Goal: Task Accomplishment & Management: Manage account settings

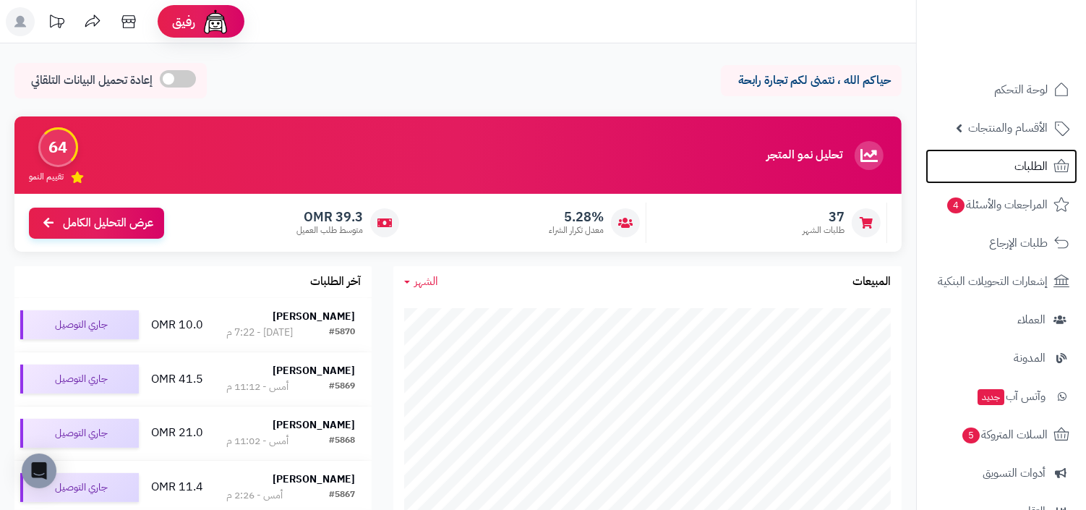
click at [977, 153] on link "الطلبات" at bounding box center [1001, 166] width 152 height 35
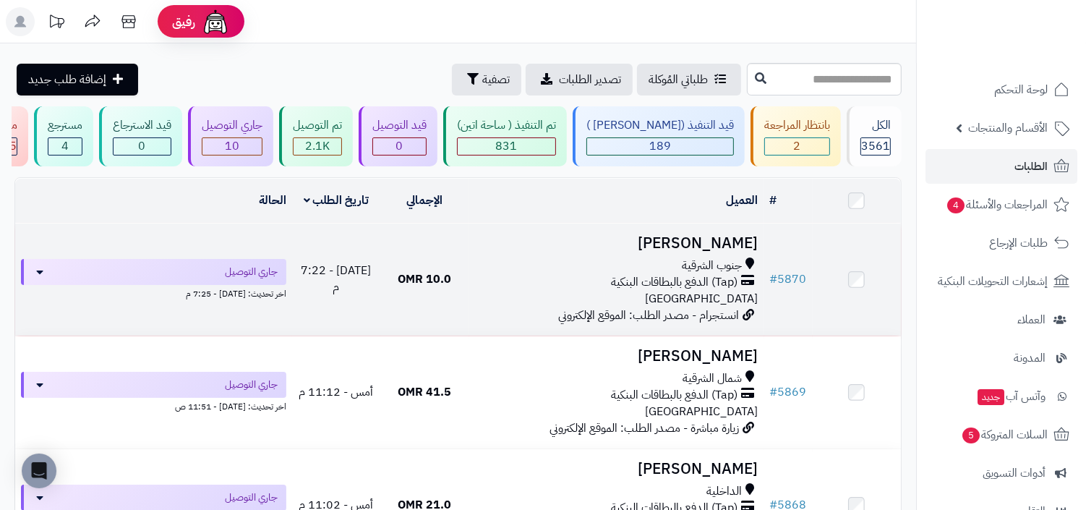
click at [767, 255] on td "# 5870" at bounding box center [788, 279] width 48 height 112
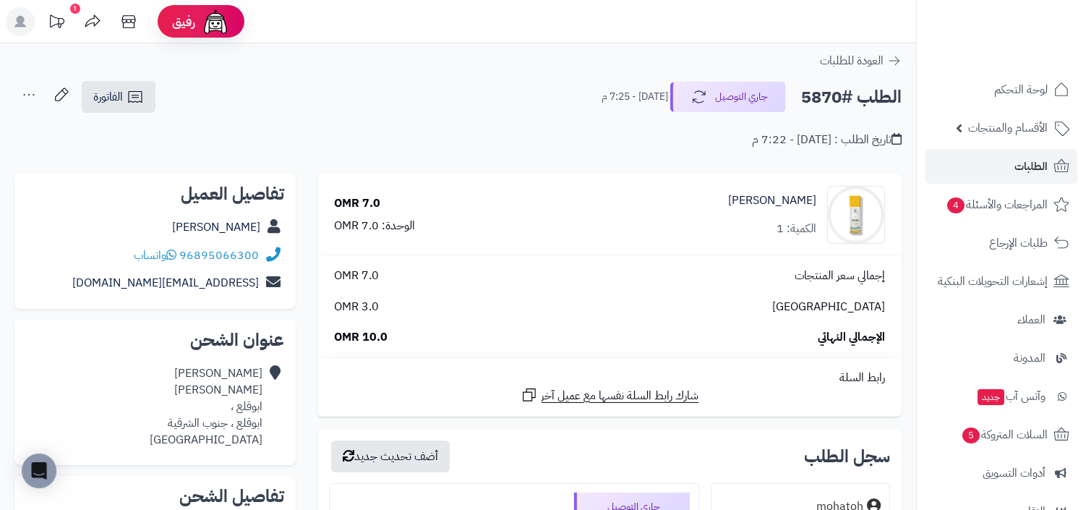
scroll to position [172, 0]
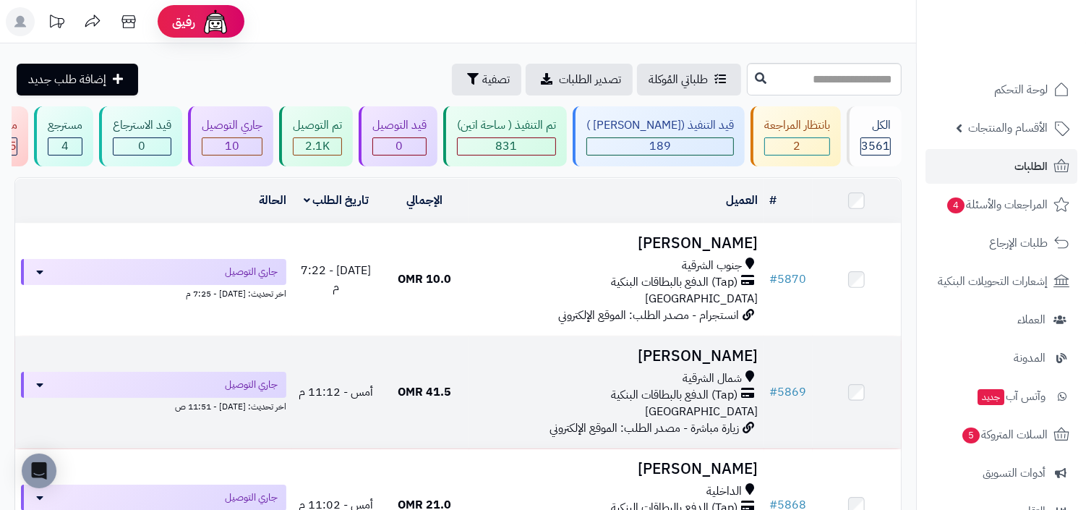
click at [713, 387] on span "(Tap) الدفع بالبطاقات البنكية" at bounding box center [675, 395] width 127 height 17
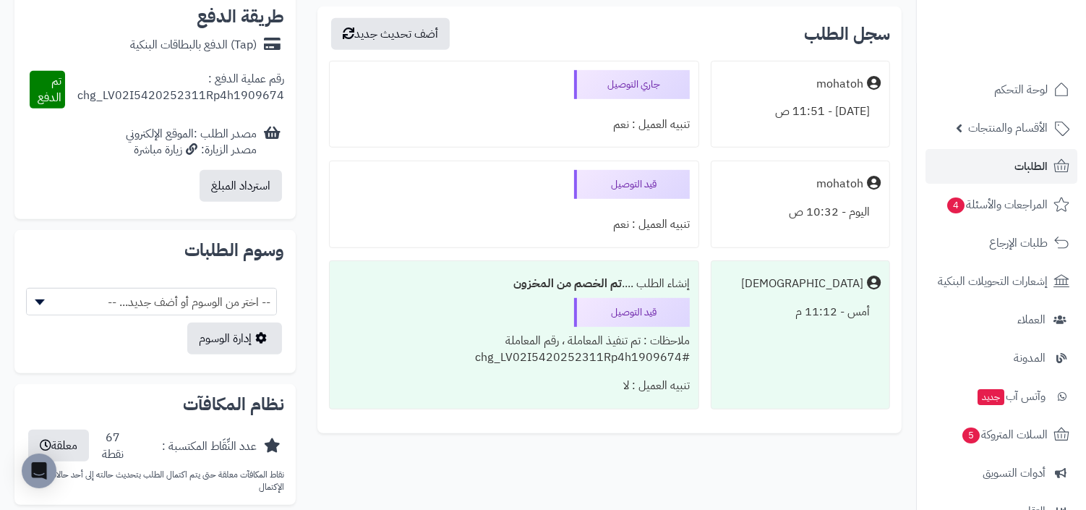
scroll to position [719, 0]
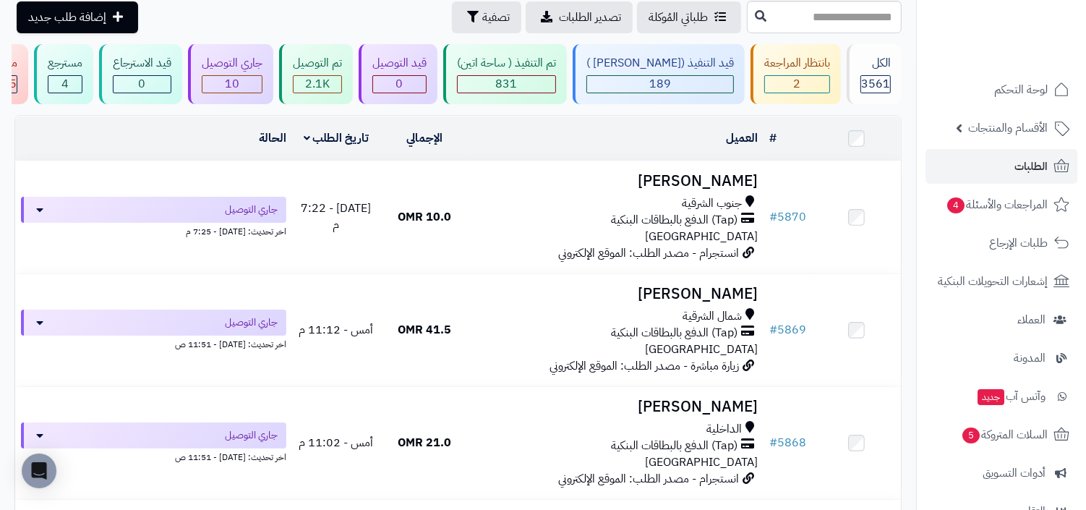
scroll to position [160, 0]
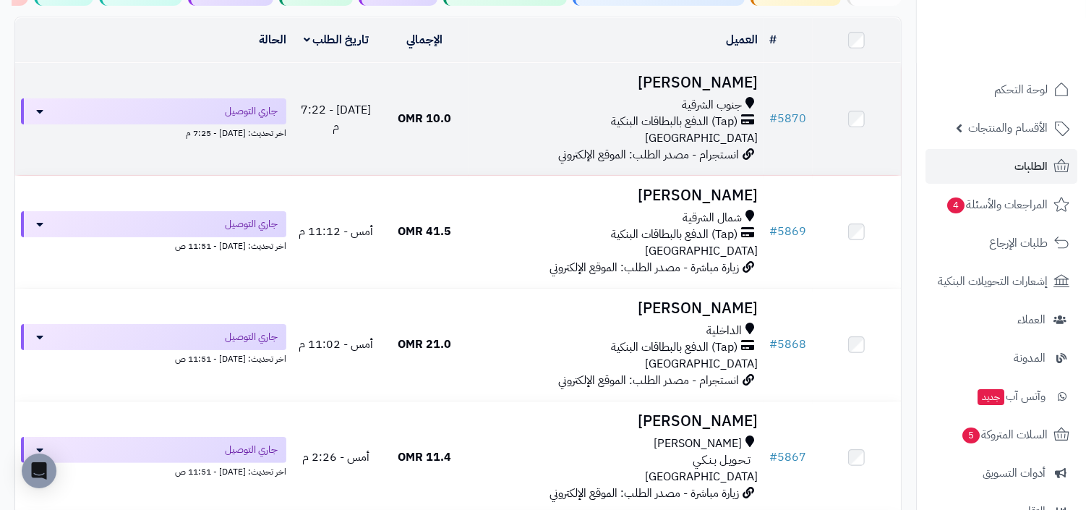
click at [646, 86] on h3 "عبدالله العلوي" at bounding box center [616, 82] width 283 height 17
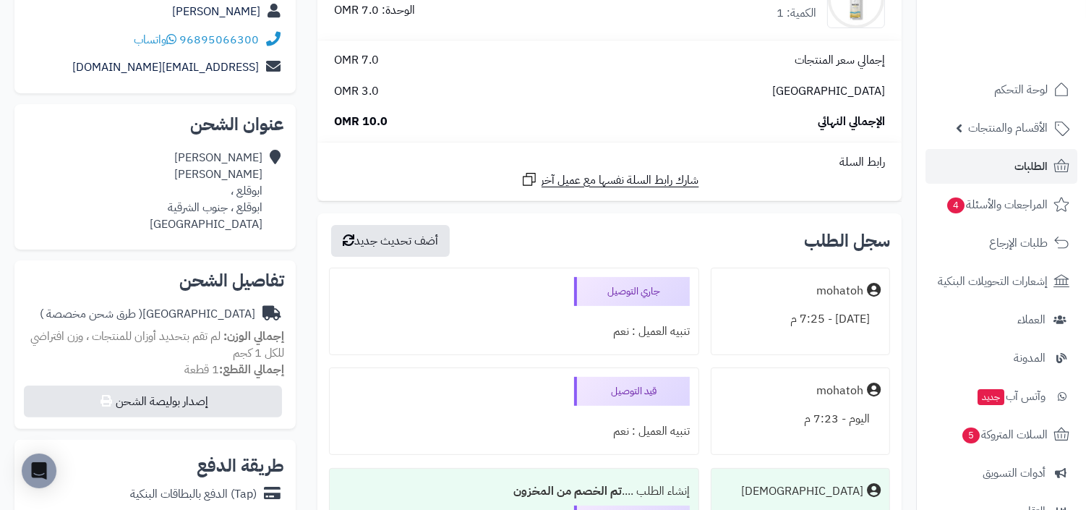
scroll to position [314, 0]
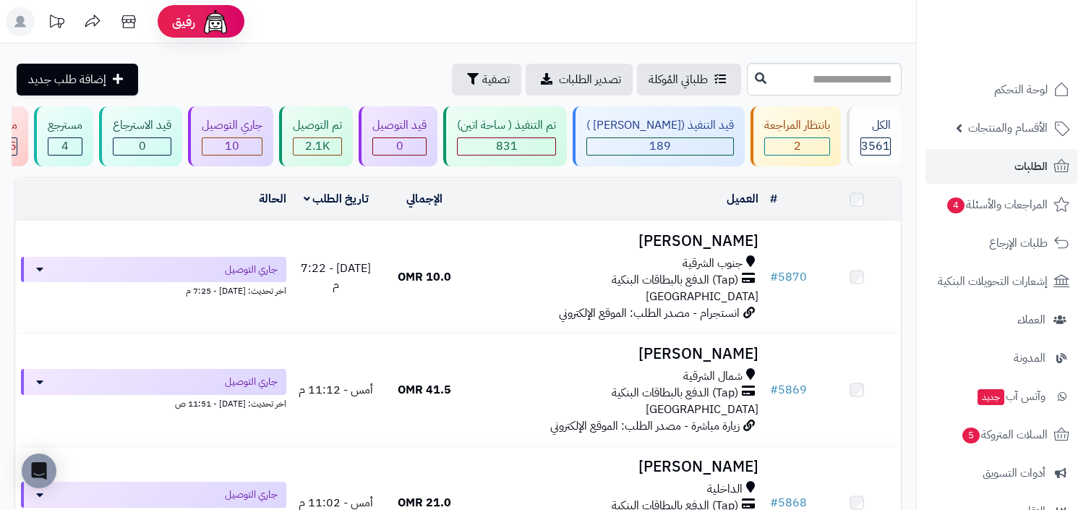
scroll to position [701, 0]
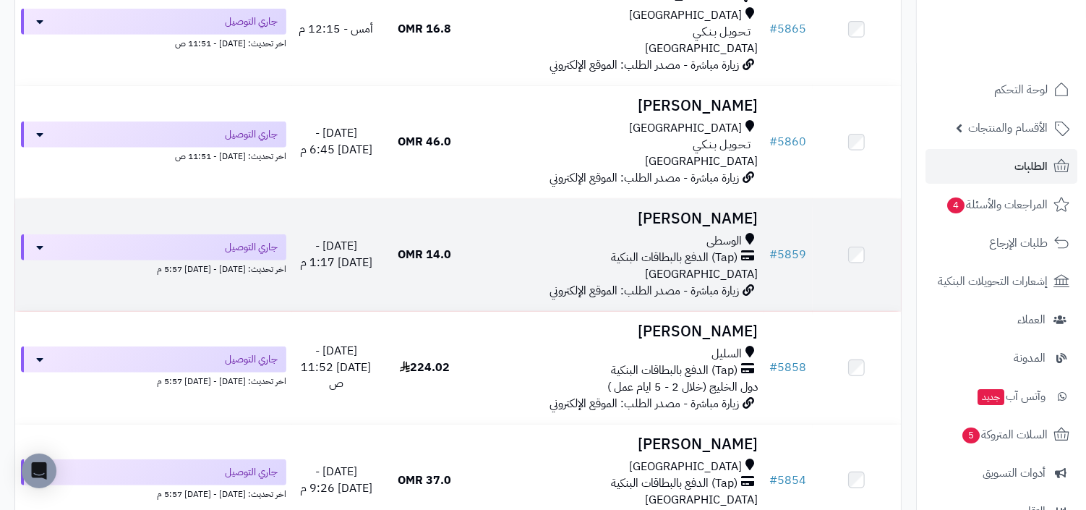
click at [731, 275] on div "الوسطى (Tap) الدفع بالبطاقات البنكية عمان" at bounding box center [616, 258] width 283 height 50
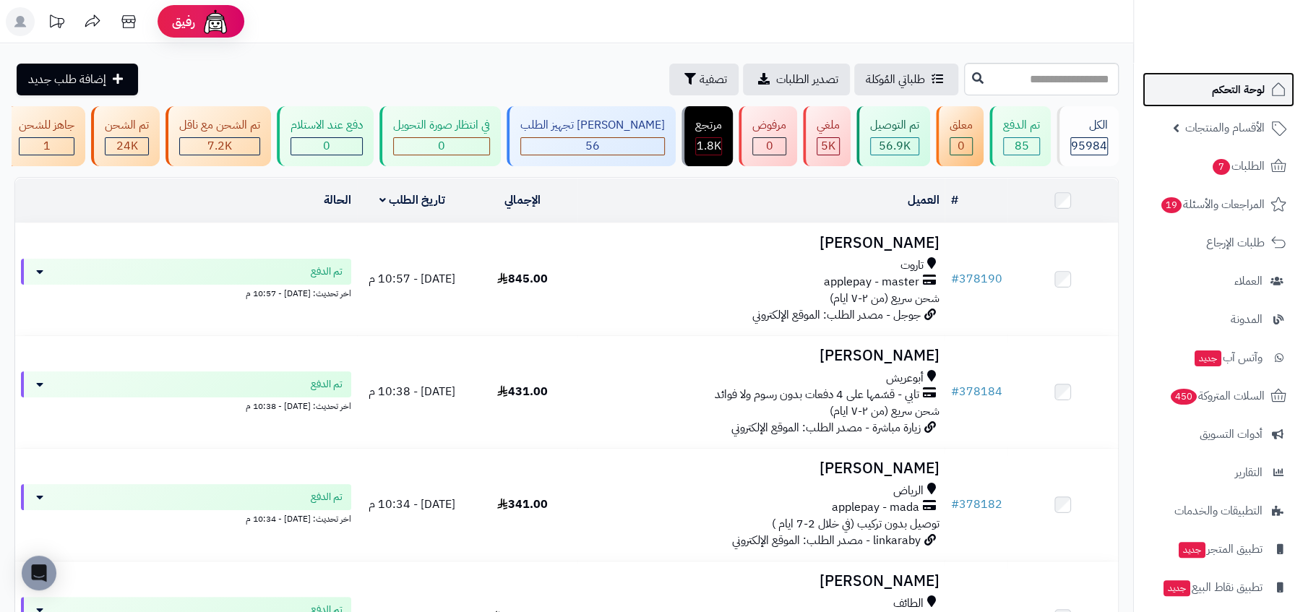
click at [1191, 102] on link "لوحة التحكم" at bounding box center [1219, 89] width 152 height 35
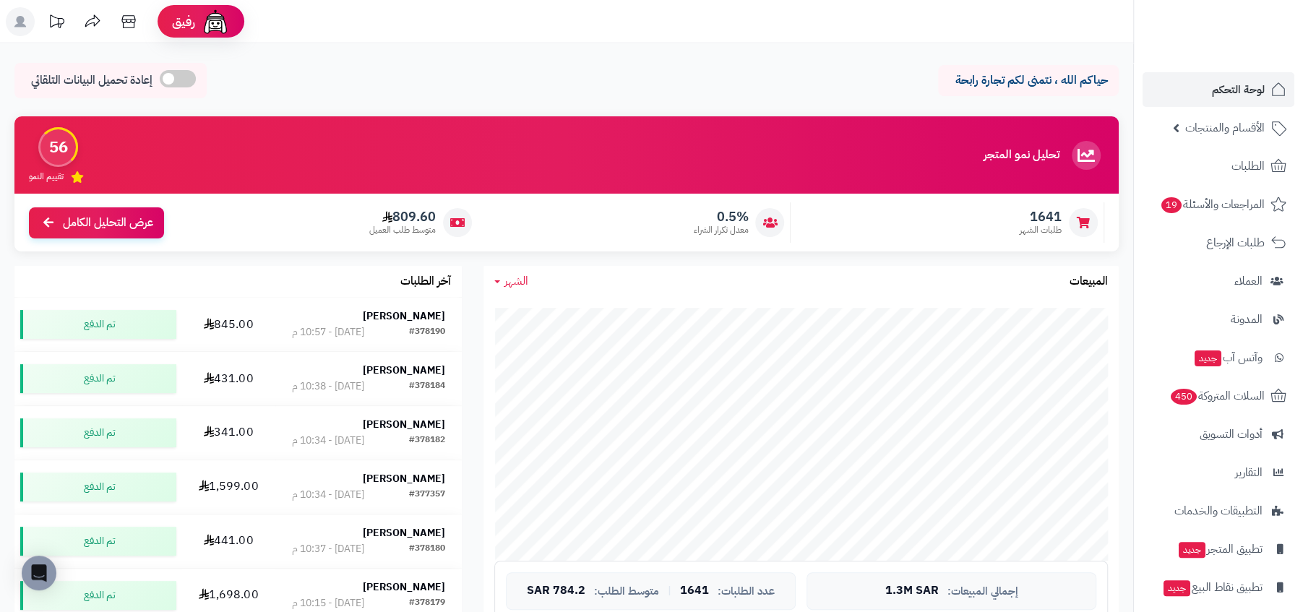
click at [1039, 215] on span "1641" at bounding box center [1041, 217] width 42 height 16
click at [987, 223] on div "1641 طلبات الشهر" at bounding box center [951, 222] width 306 height 40
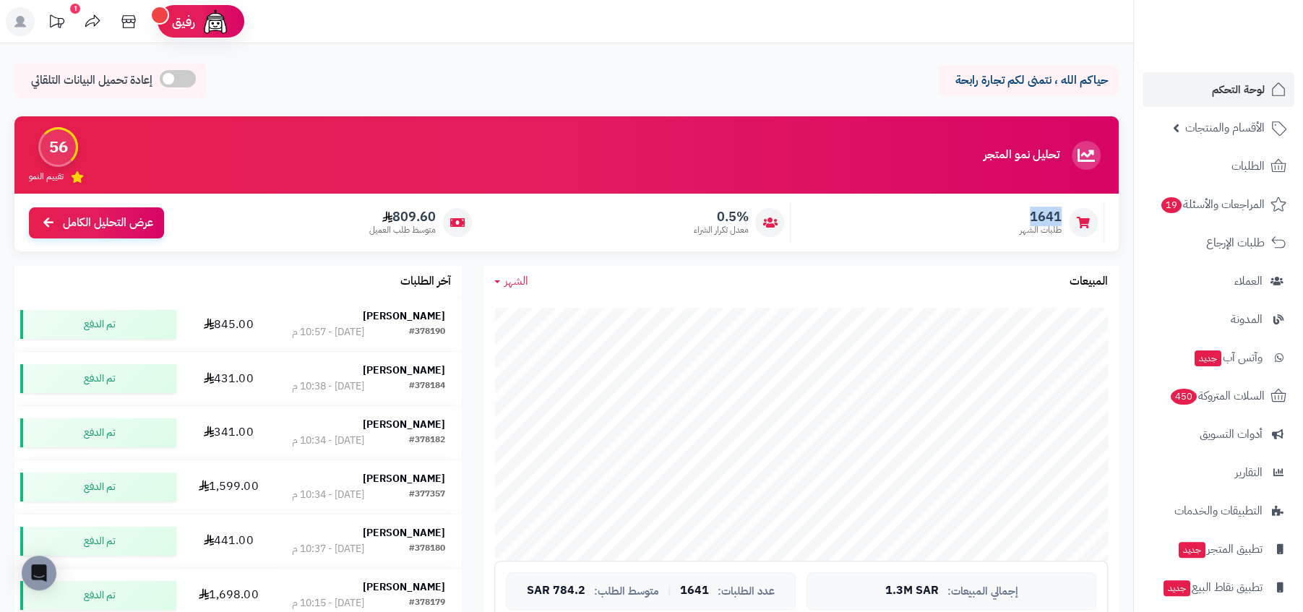
click at [1023, 233] on span "طلبات الشهر" at bounding box center [1041, 230] width 42 height 12
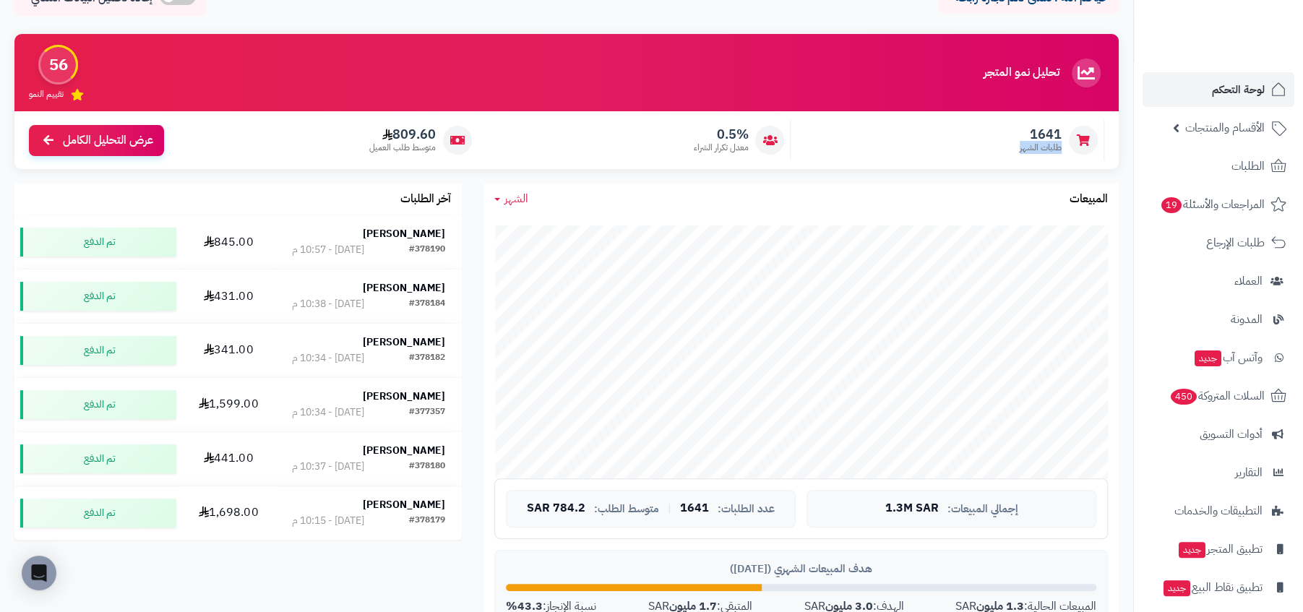
scroll to position [107, 0]
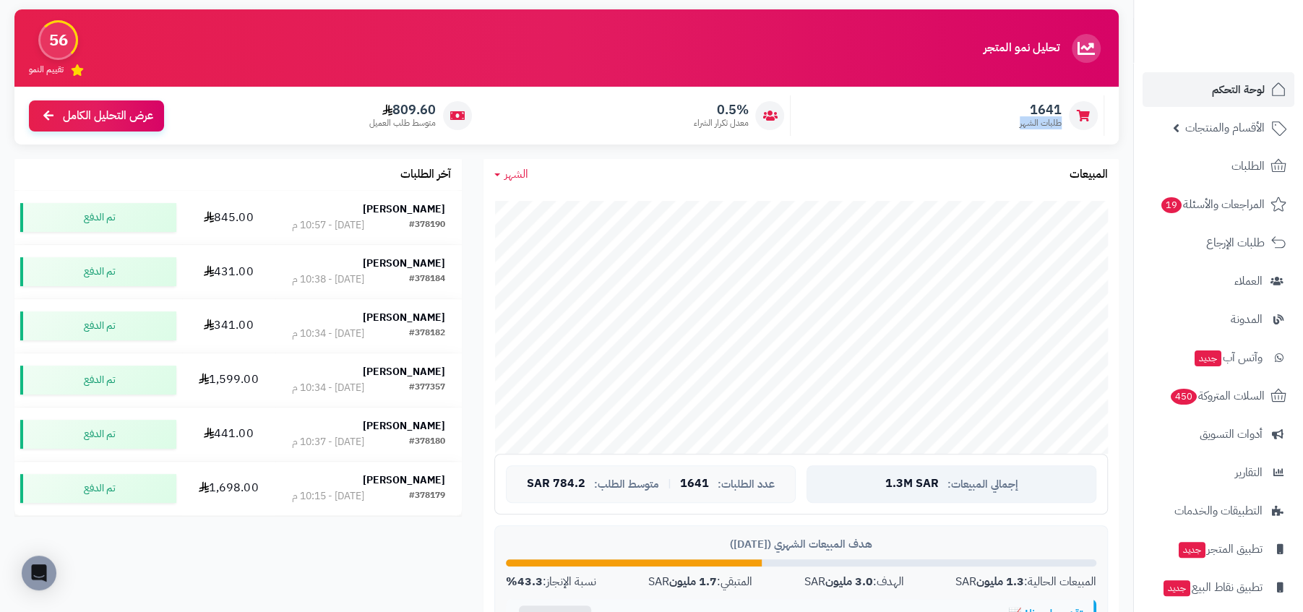
click at [909, 497] on div "إجمالي المبيعات: 1.3M SAR" at bounding box center [952, 485] width 290 height 38
click at [837, 479] on div "إجمالي المبيعات: 1.3M SAR" at bounding box center [952, 485] width 290 height 38
click at [701, 487] on span "1641" at bounding box center [694, 484] width 29 height 13
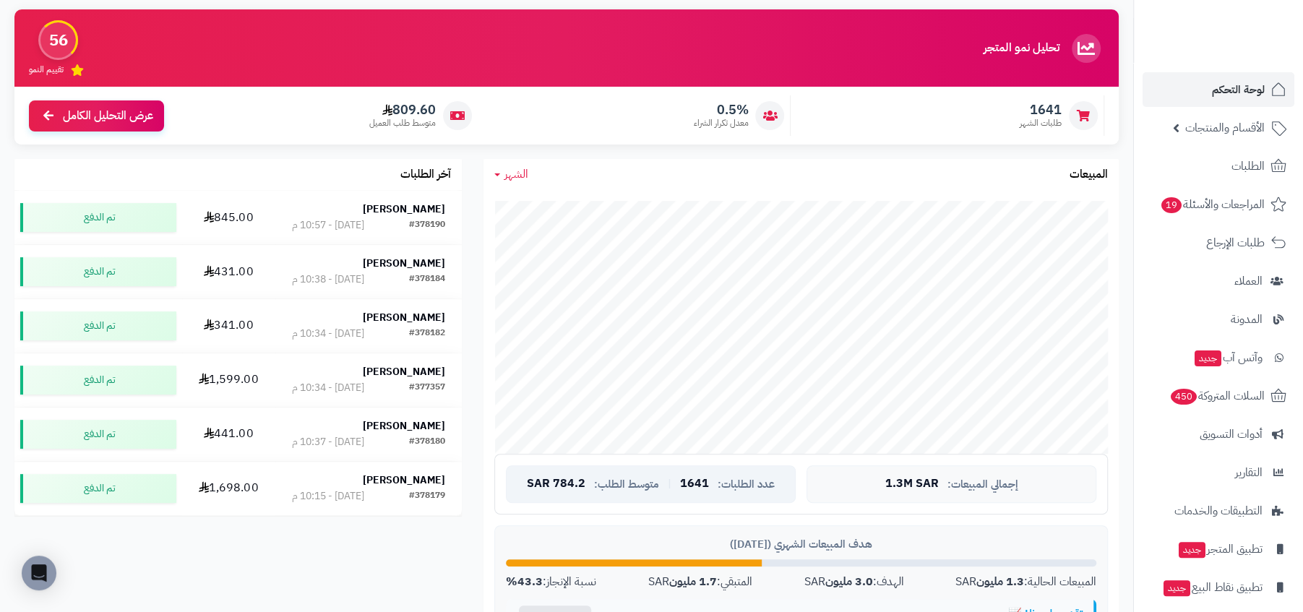
click at [701, 487] on span "1641" at bounding box center [694, 484] width 29 height 13
click at [591, 484] on div "عدد الطلبات: 1641 | متوسط الطلب: 784.2 SAR" at bounding box center [651, 485] width 290 height 38
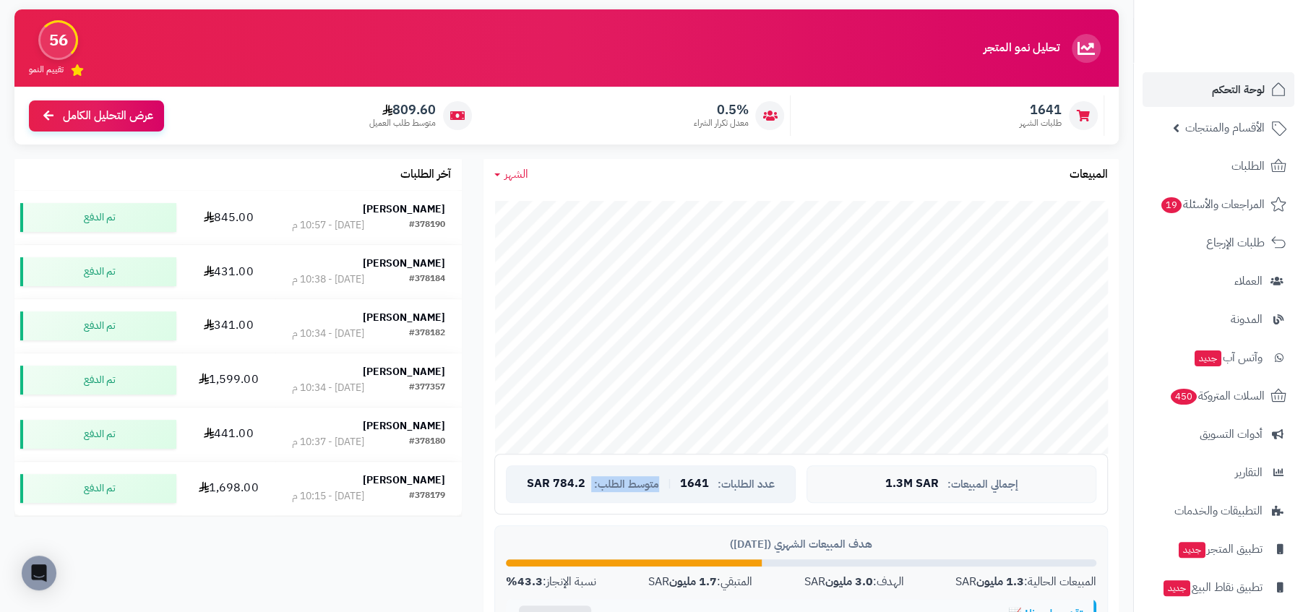
click at [650, 484] on span "متوسط الطلب:" at bounding box center [626, 485] width 65 height 12
click at [1235, 124] on span "الأقسام والمنتجات" at bounding box center [1225, 128] width 80 height 20
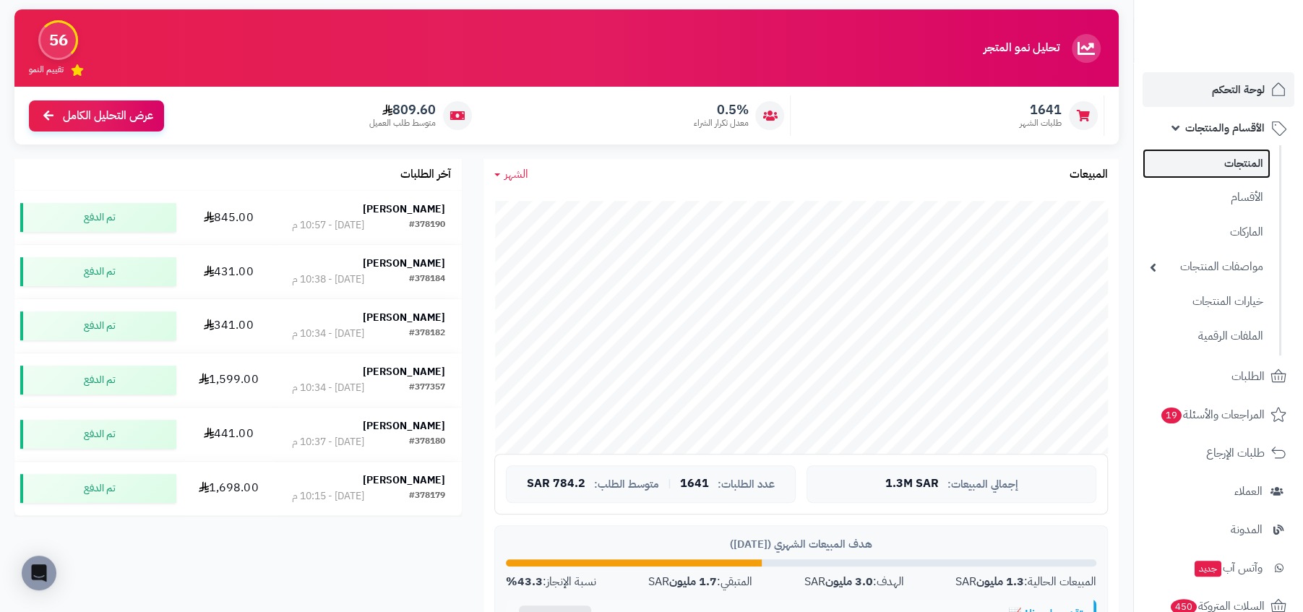
click at [1223, 149] on link "المنتجات" at bounding box center [1207, 164] width 128 height 30
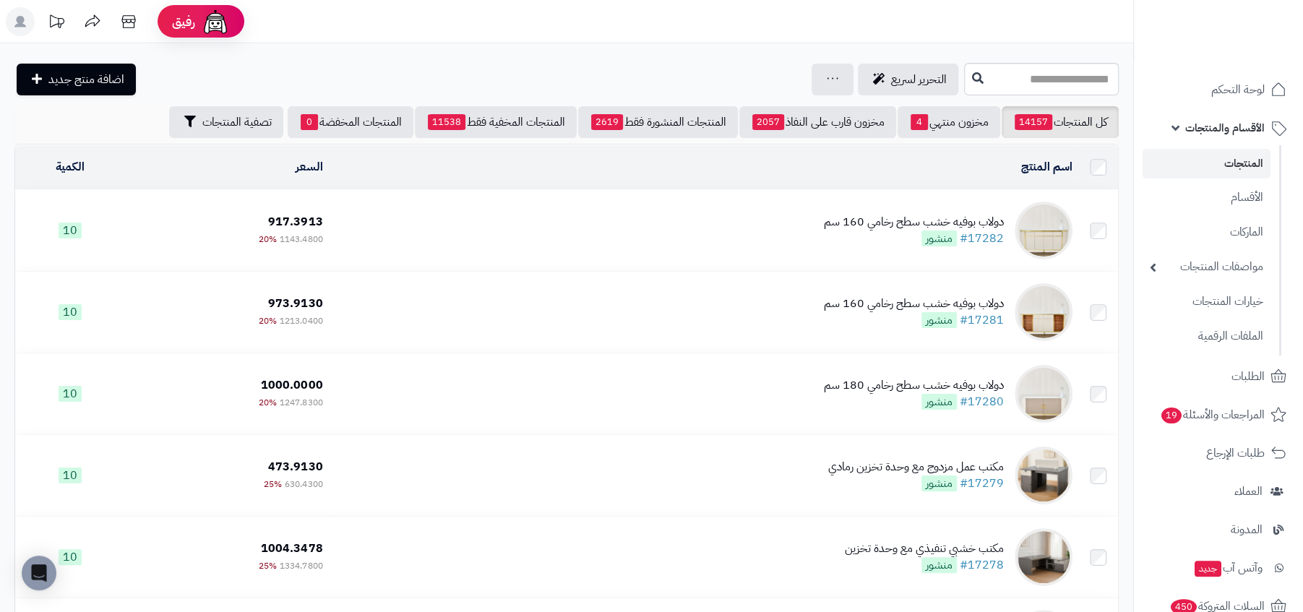
click at [1225, 146] on ul "المنتجات الأقسام الماركات مواصفات المنتجات مواصفات المنتجات أنواع المواصفات خيا…" at bounding box center [1207, 250] width 147 height 210
click at [1245, 90] on span "لوحة التحكم" at bounding box center [1238, 90] width 53 height 20
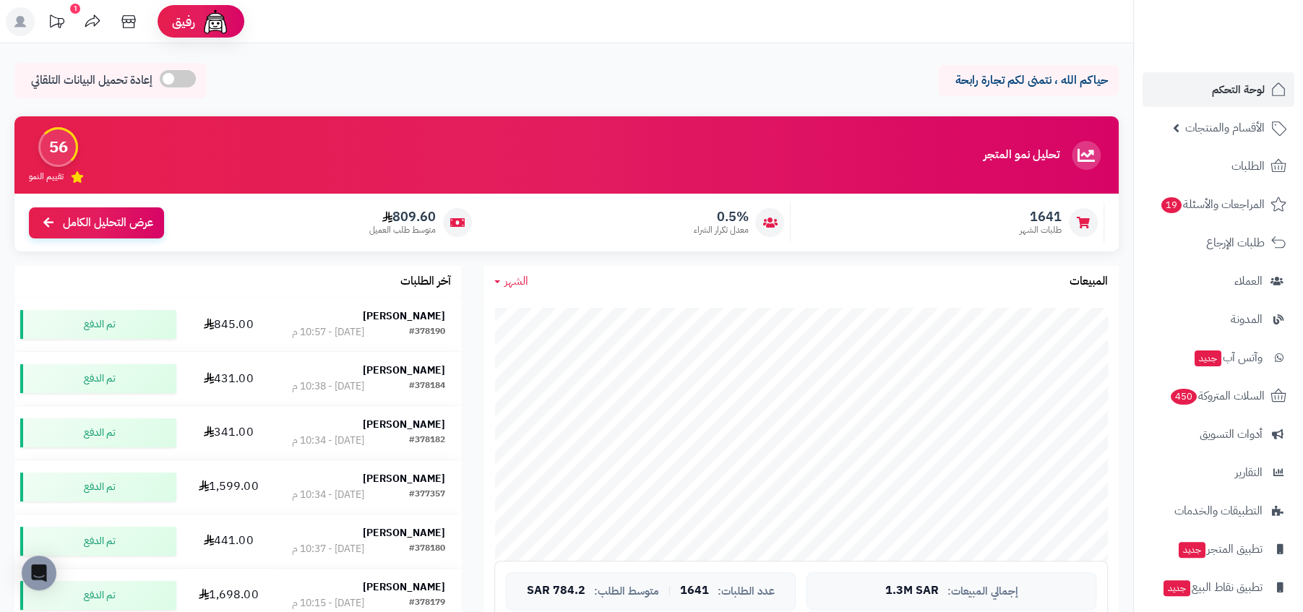
click at [1036, 162] on h3 "تحليل نمو المتجر" at bounding box center [1022, 155] width 76 height 13
click at [911, 229] on div "1641 طلبات الشهر" at bounding box center [951, 222] width 306 height 40
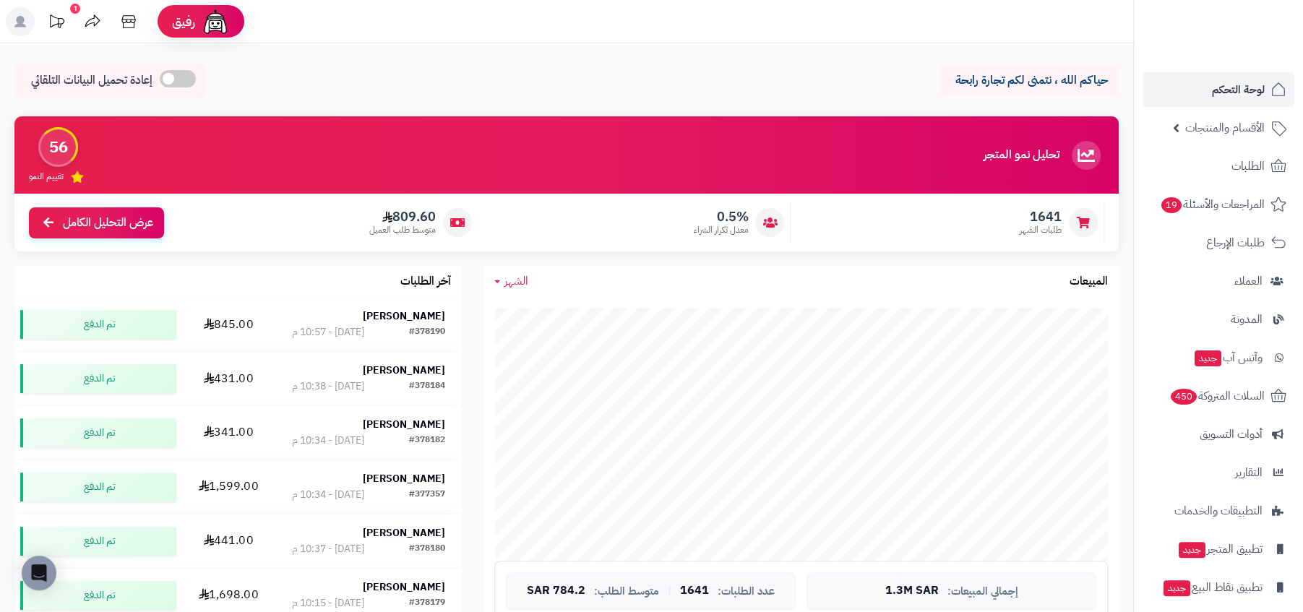
click at [911, 229] on div "1641 طلبات الشهر" at bounding box center [951, 222] width 306 height 40
click at [692, 225] on div "0.5% معدل تكرار الشراء" at bounding box center [638, 222] width 306 height 40
click at [936, 209] on div "1641 طلبات الشهر" at bounding box center [951, 222] width 306 height 40
click at [1201, 243] on link "طلبات الإرجاع" at bounding box center [1219, 243] width 152 height 35
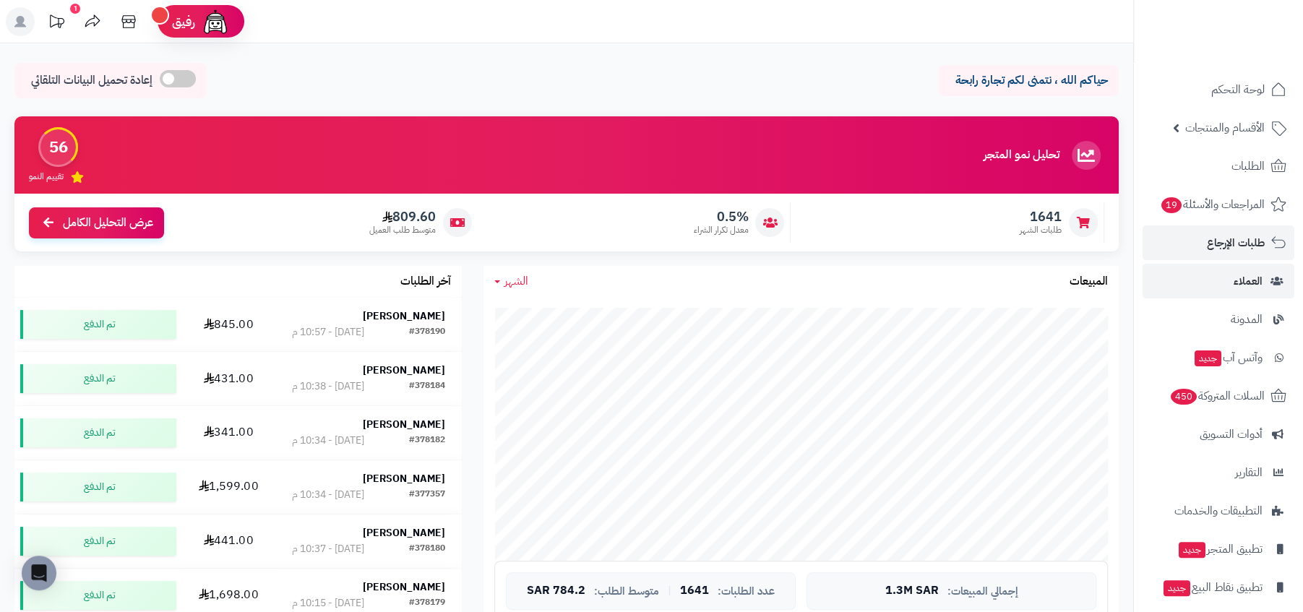
scroll to position [49, 0]
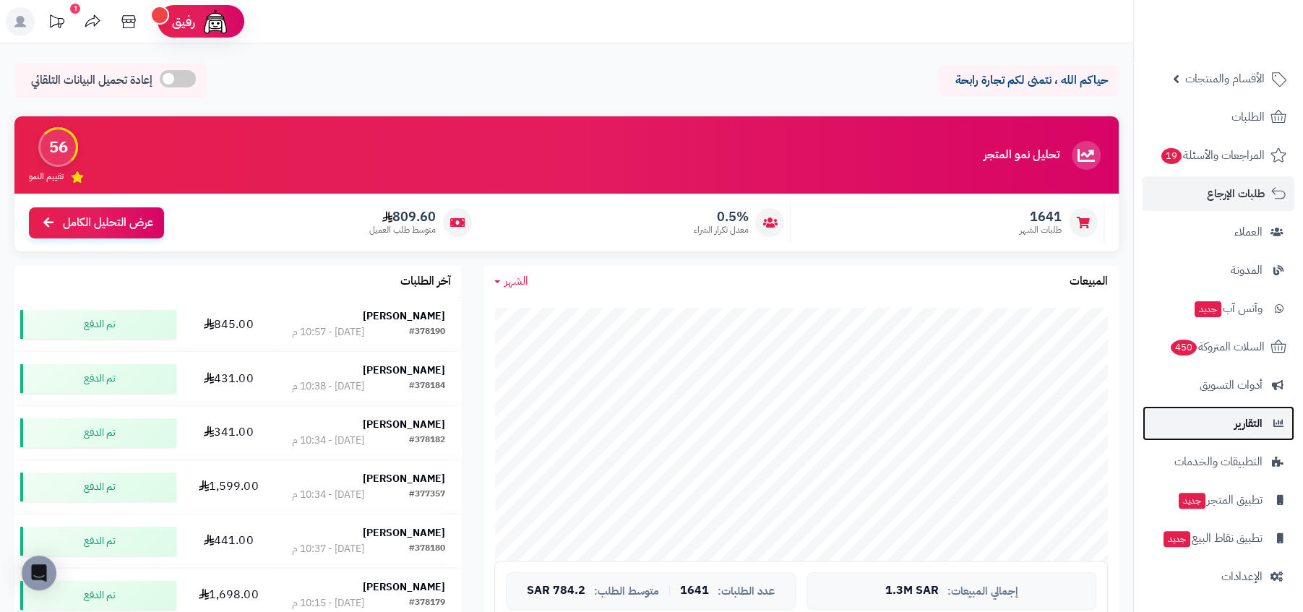
click at [1244, 417] on span "التقارير" at bounding box center [1249, 423] width 28 height 20
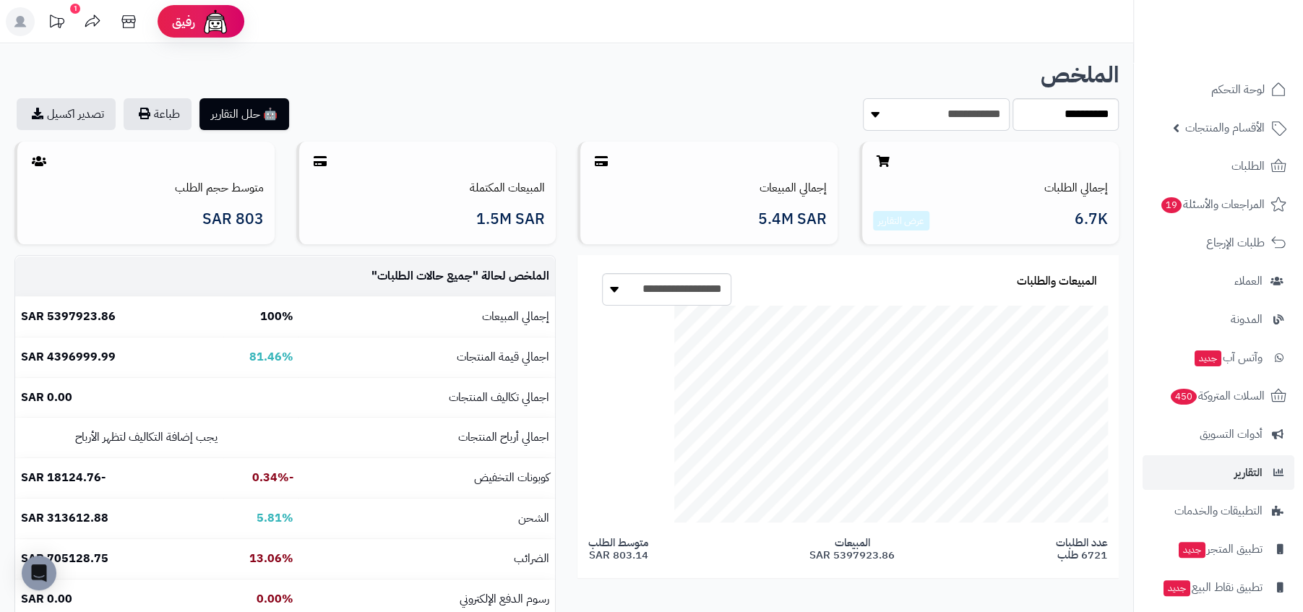
click at [971, 121] on select "**********" at bounding box center [936, 114] width 147 height 33
click at [942, 113] on select "**********" at bounding box center [936, 114] width 147 height 33
click at [1058, 114] on select "**********" at bounding box center [1066, 114] width 106 height 33
select select "****"
click at [1013, 98] on select "**********" at bounding box center [1066, 114] width 106 height 33
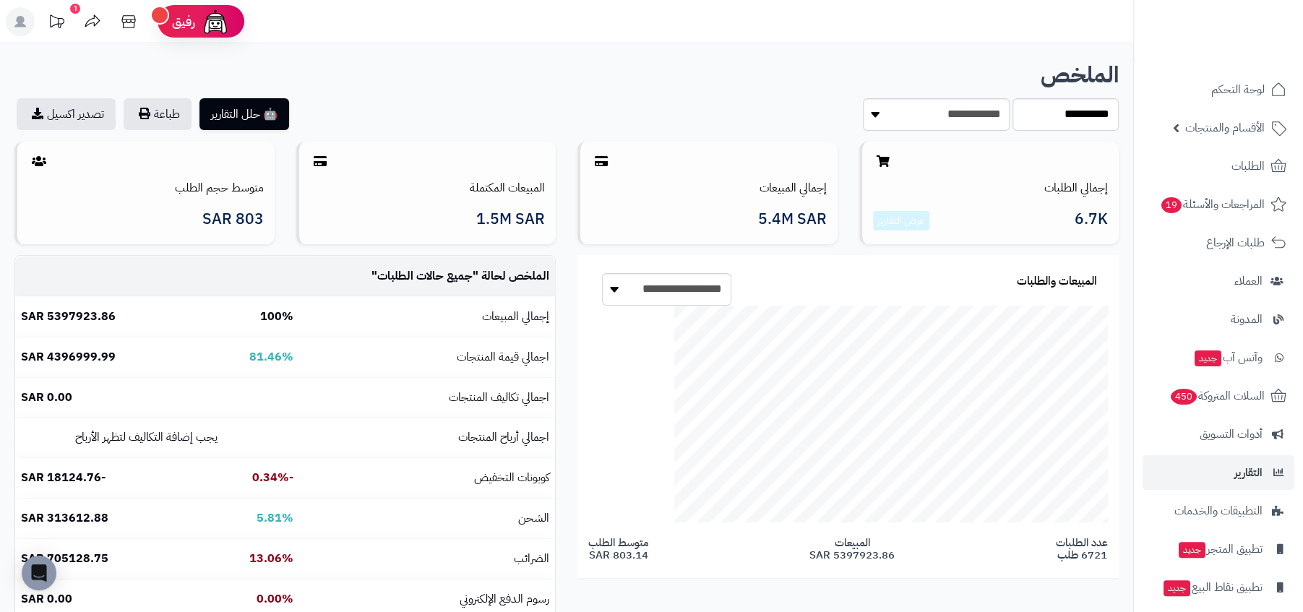
click at [1001, 72] on h1 "الملخص" at bounding box center [566, 75] width 1105 height 25
click at [1099, 75] on b "الملخص" at bounding box center [1080, 75] width 78 height 34
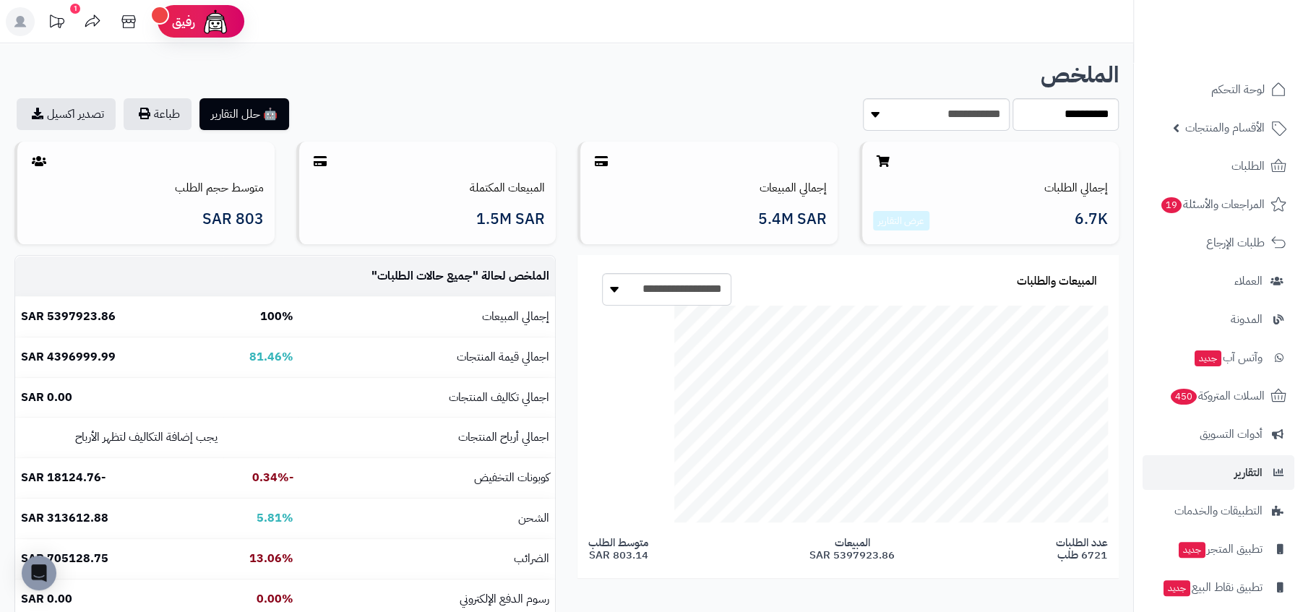
click at [1099, 75] on b "الملخص" at bounding box center [1080, 75] width 78 height 34
click at [996, 77] on h1 "الملخص" at bounding box center [566, 75] width 1105 height 25
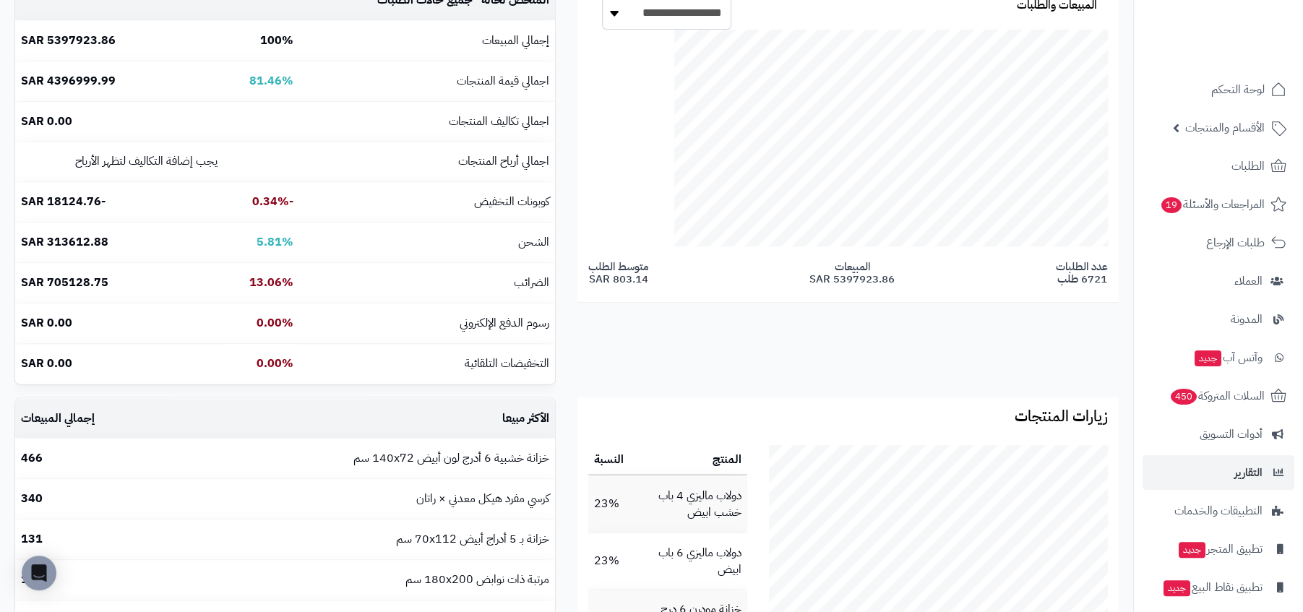
scroll to position [343, 0]
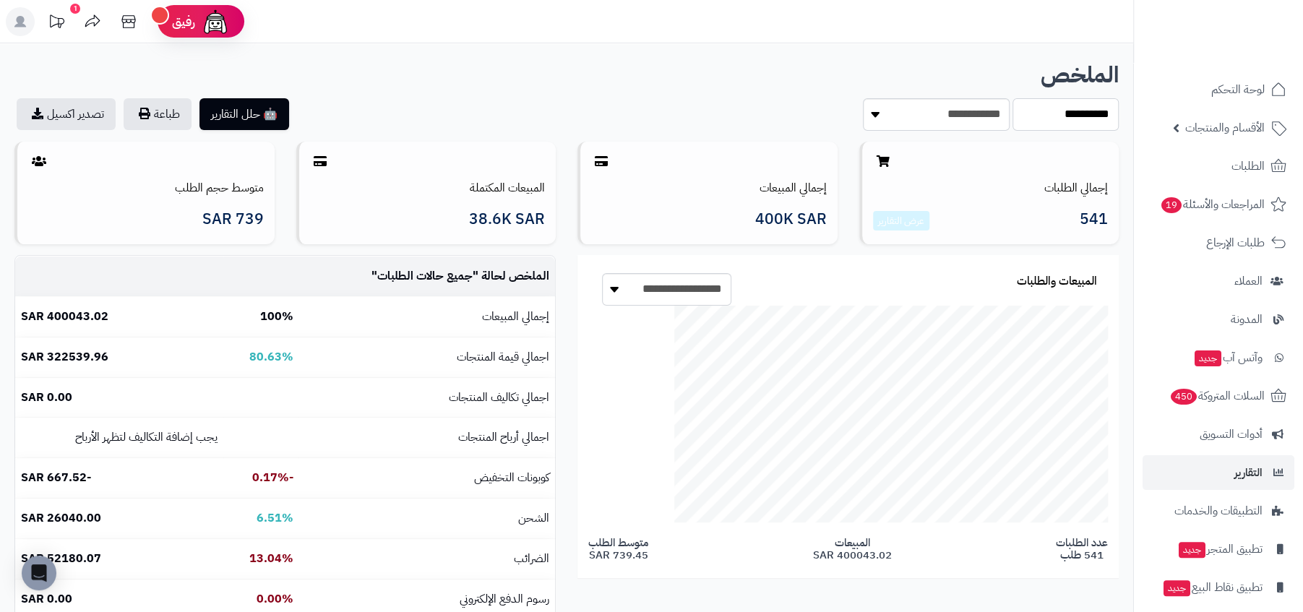
click at [1076, 101] on select "**********" at bounding box center [1066, 114] width 106 height 33
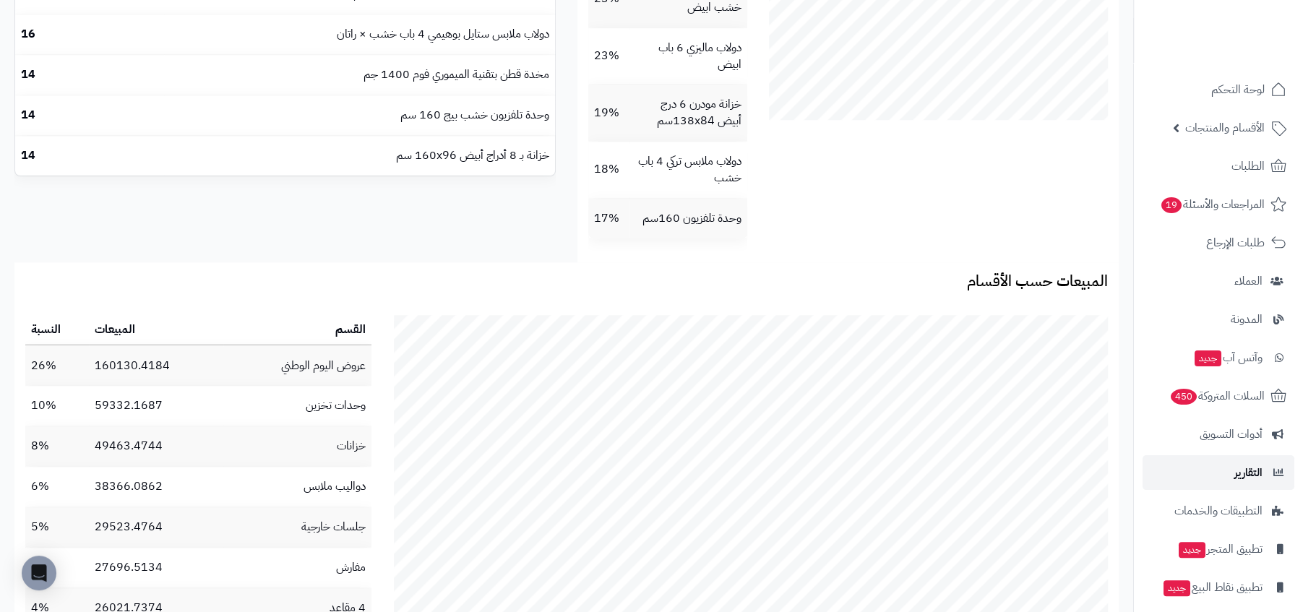
click at [1212, 476] on link "التقارير" at bounding box center [1219, 472] width 152 height 35
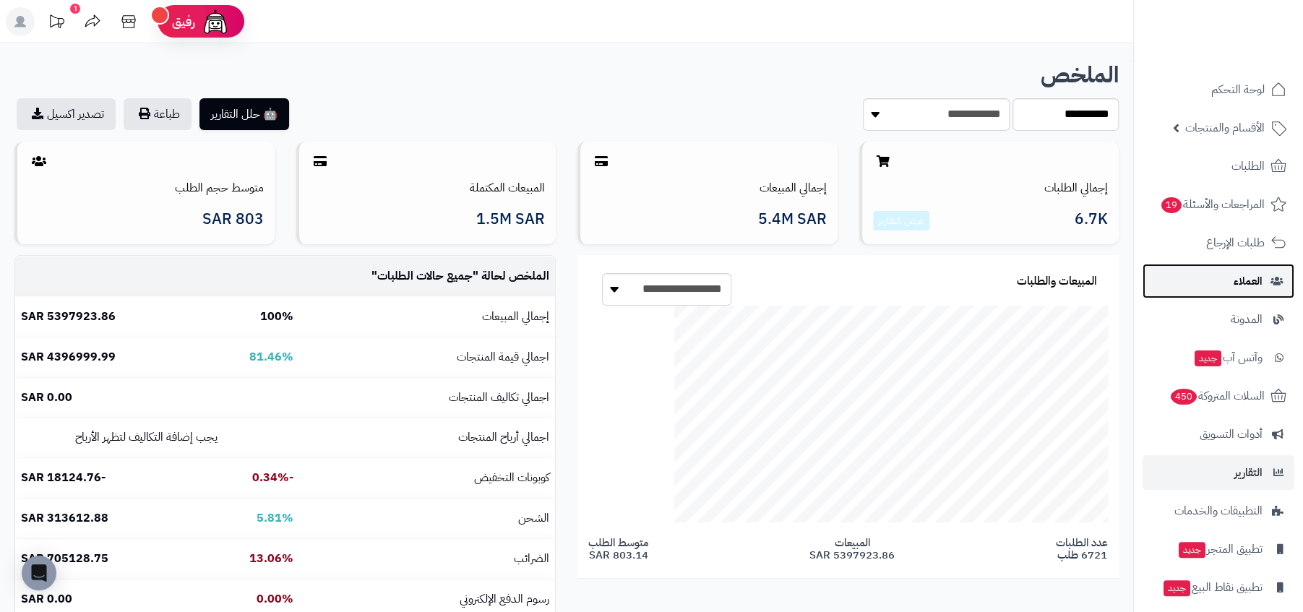
click at [1245, 290] on span "العملاء" at bounding box center [1248, 281] width 29 height 20
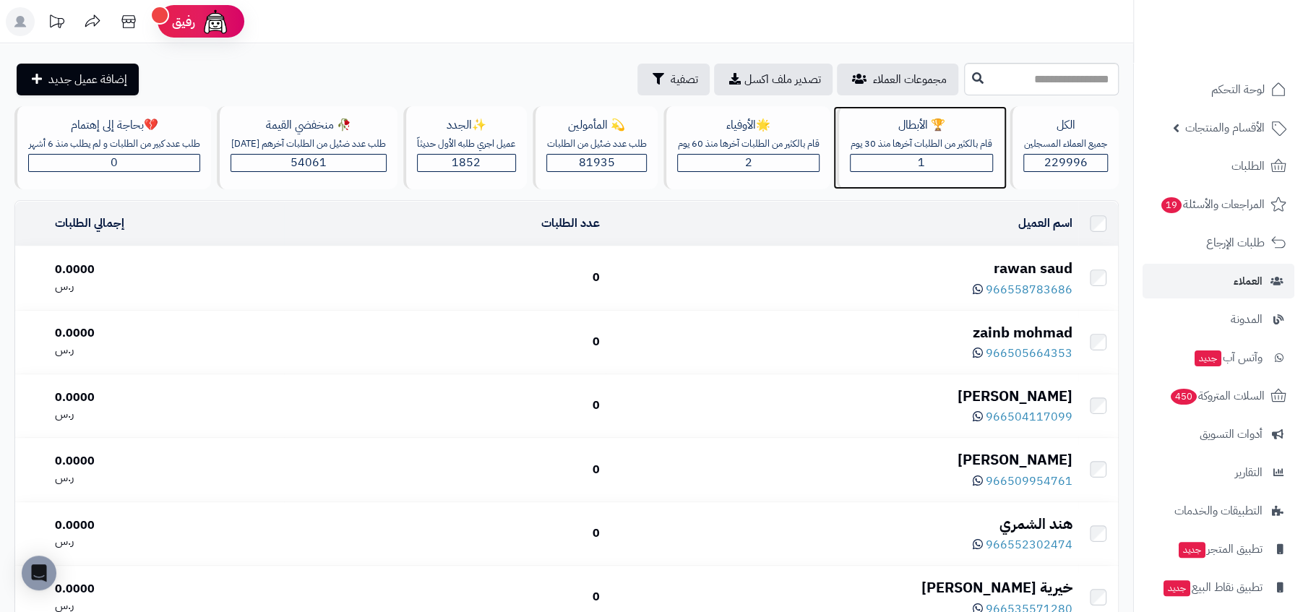
click at [911, 132] on div "🏆 الأبطال" at bounding box center [921, 125] width 142 height 17
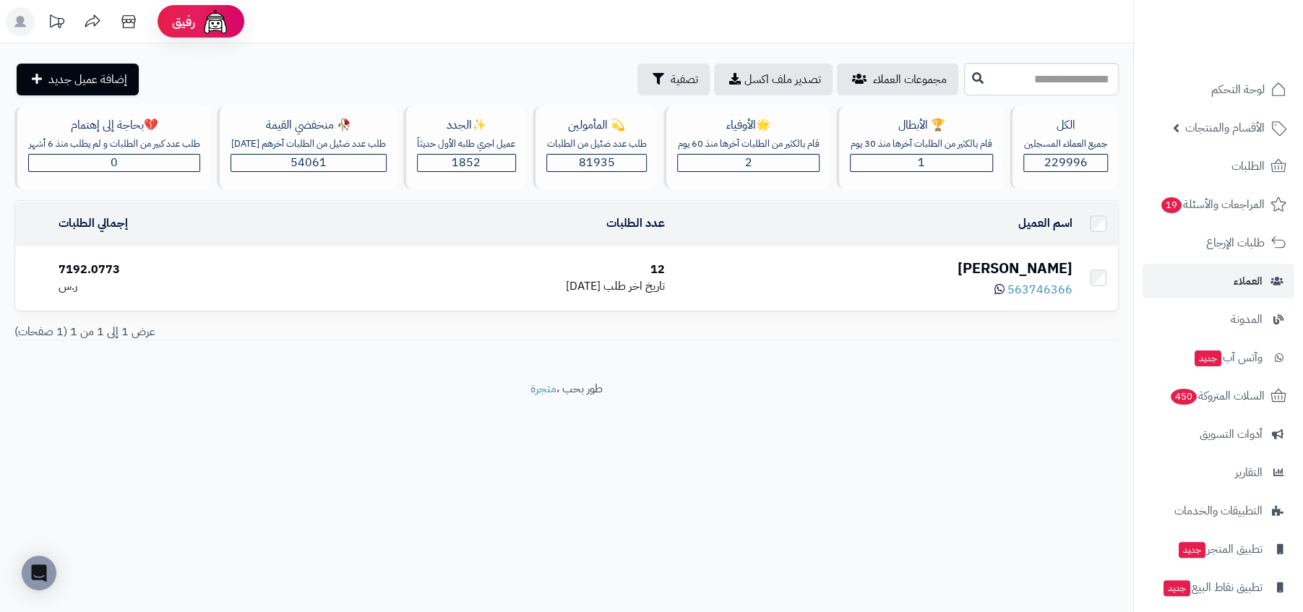
click at [1042, 264] on div "العنود السهلي" at bounding box center [874, 268] width 396 height 21
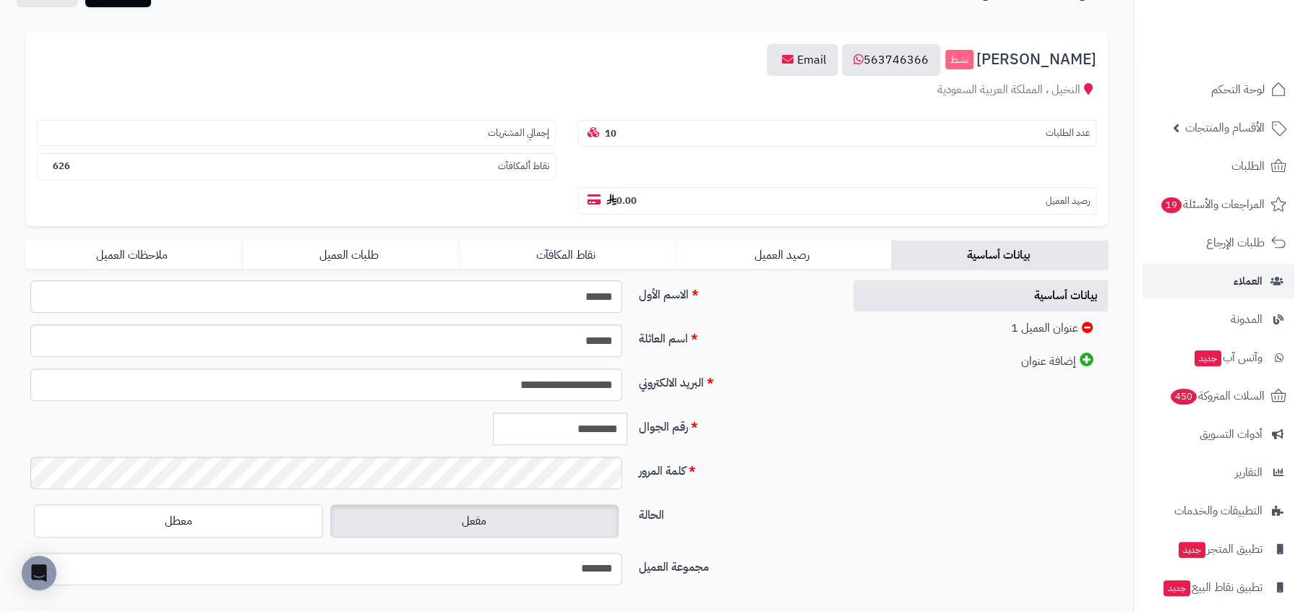
scroll to position [145, 0]
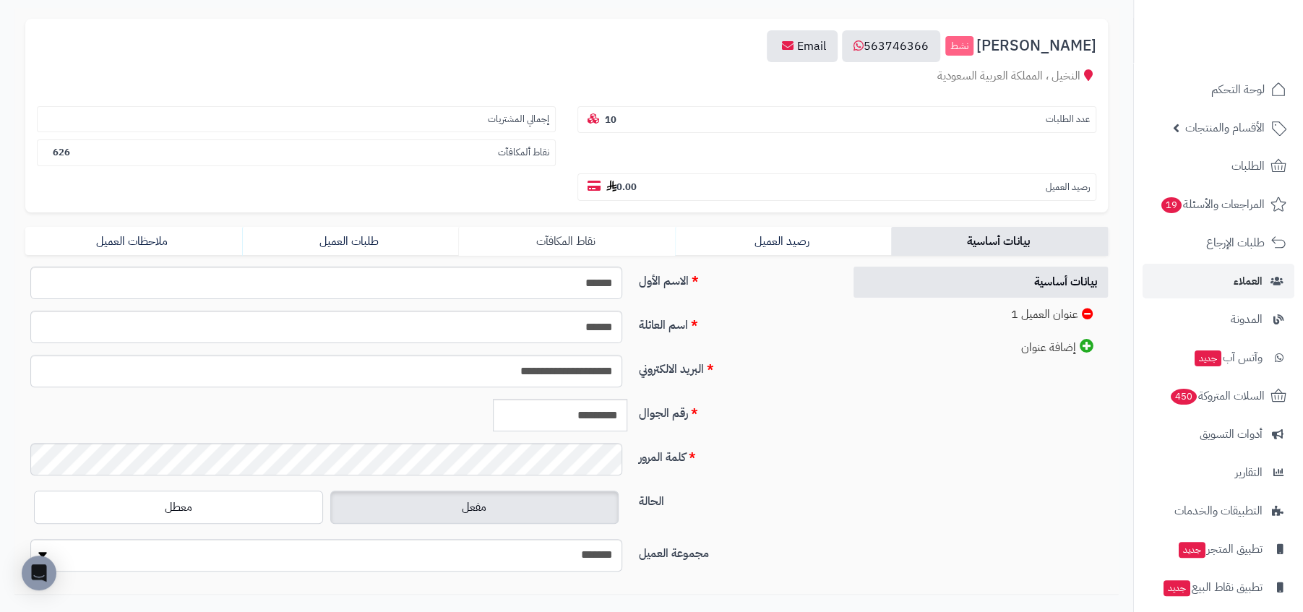
click at [571, 231] on link "نقاط المكافآت" at bounding box center [566, 241] width 217 height 29
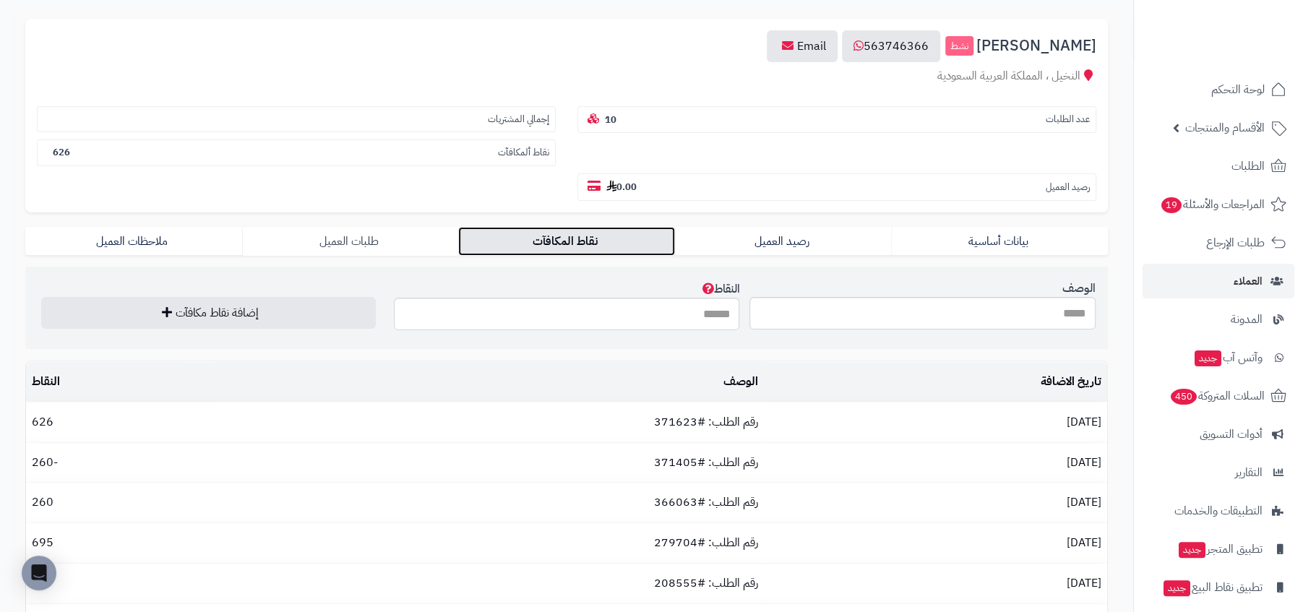
click at [393, 241] on link "طلبات العميل" at bounding box center [350, 241] width 217 height 29
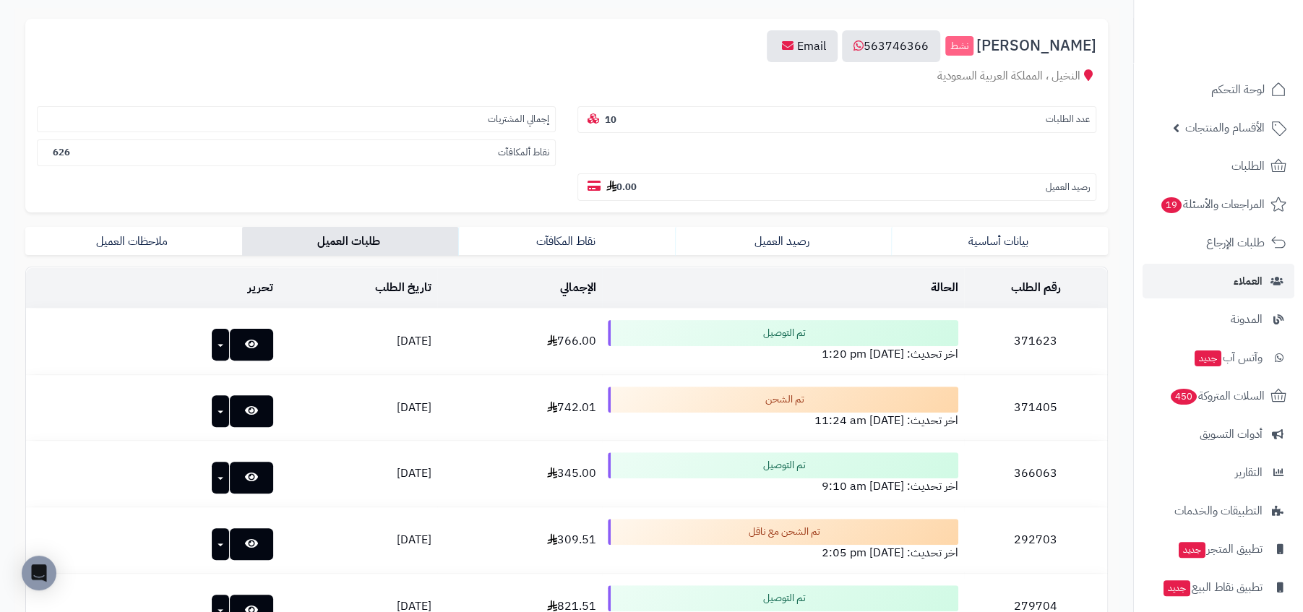
click at [1174, 272] on link "العملاء" at bounding box center [1219, 281] width 152 height 35
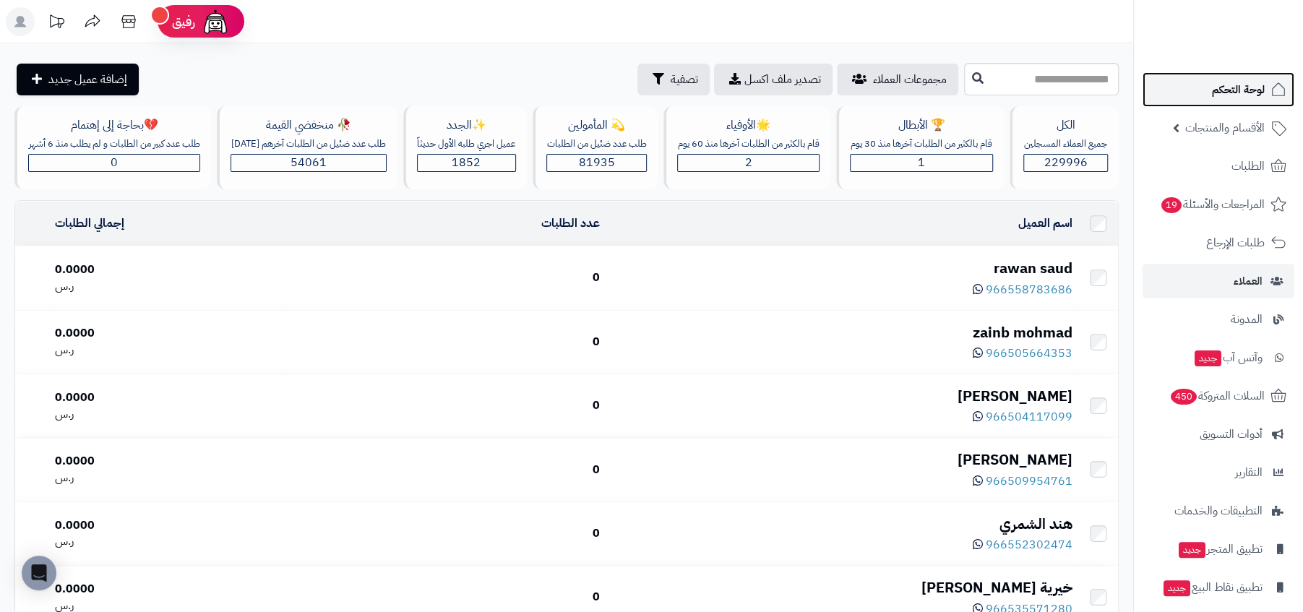
click at [1179, 95] on link "لوحة التحكم" at bounding box center [1219, 89] width 152 height 35
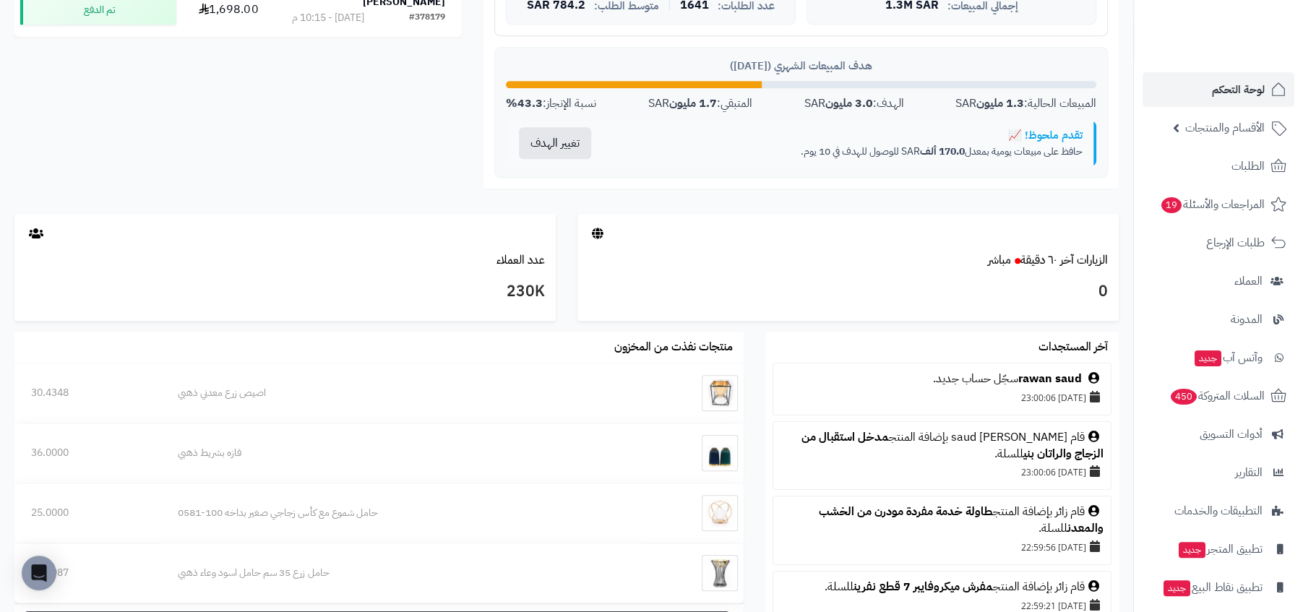
scroll to position [741, 0]
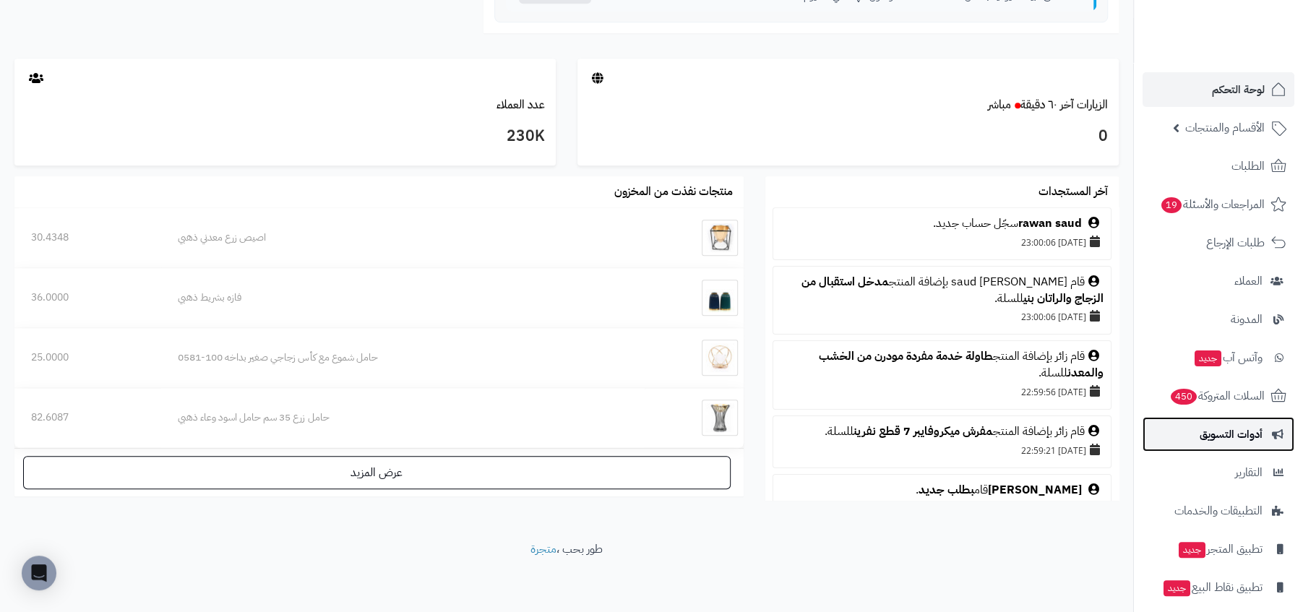
click at [1249, 431] on span "أدوات التسويق" at bounding box center [1231, 434] width 63 height 20
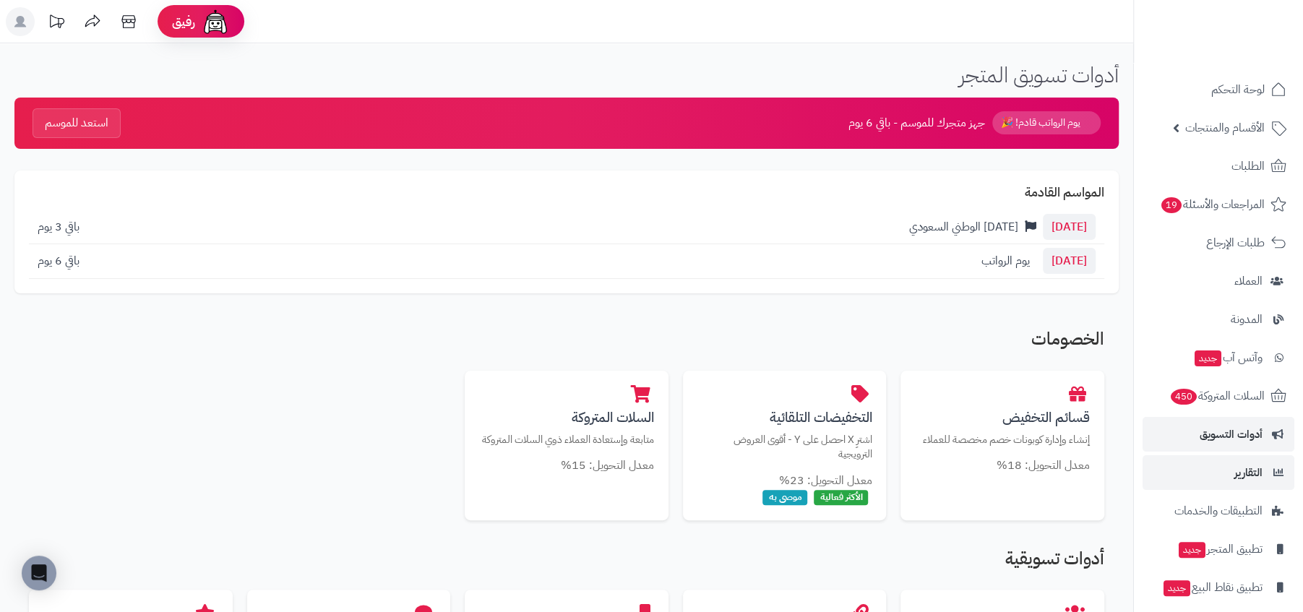
scroll to position [49, 0]
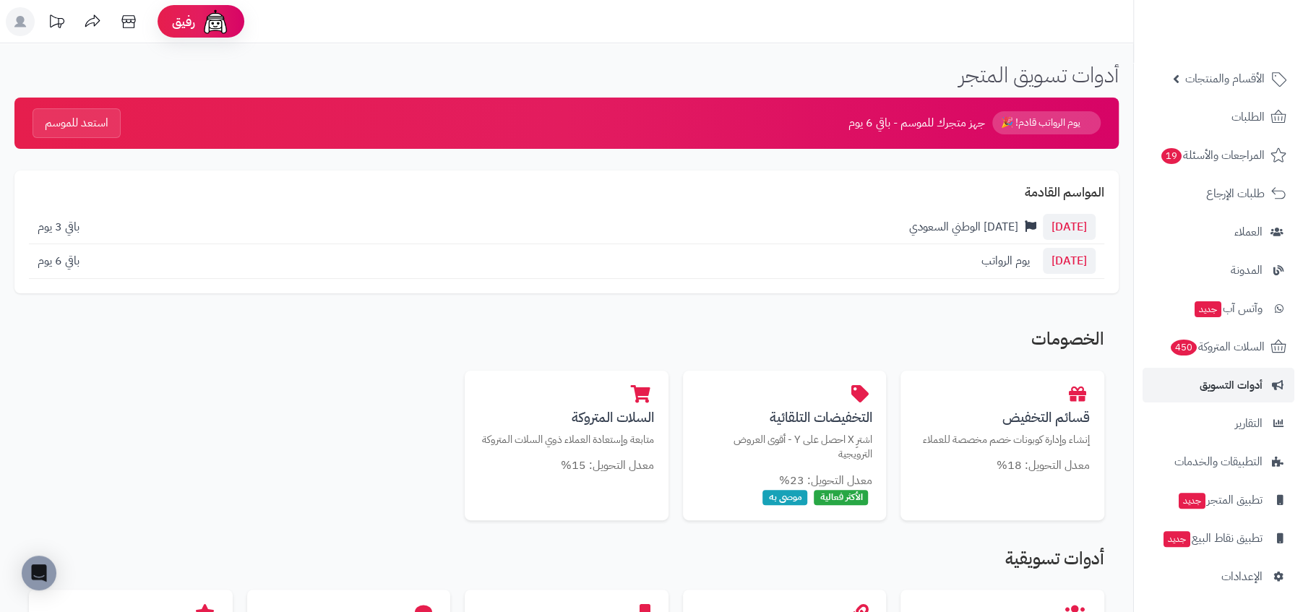
click at [1249, 252] on ul "لوحة التحكم الأقسام والمنتجات المنتجات الأقسام الماركات مواصفات المنتجات مواصفا…" at bounding box center [1218, 308] width 169 height 571
click at [1245, 266] on span "المدونة" at bounding box center [1246, 270] width 33 height 20
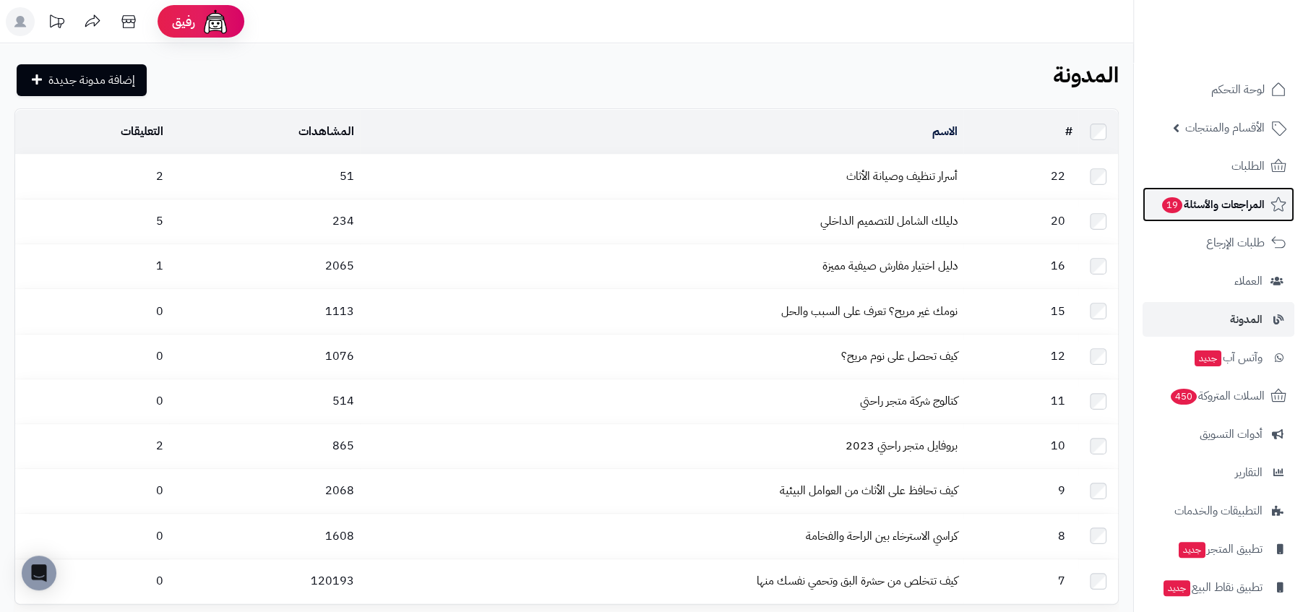
click at [1235, 214] on span "المراجعات والأسئلة 19" at bounding box center [1213, 204] width 104 height 20
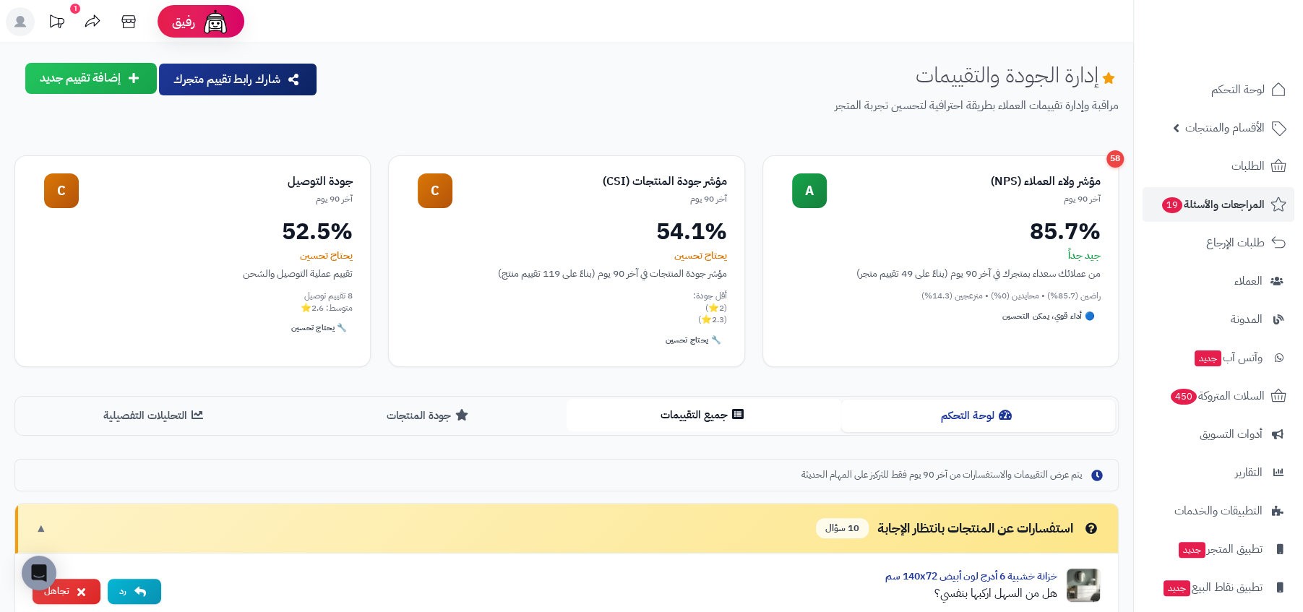
click at [708, 424] on button "جميع التقييمات" at bounding box center [704, 415] width 275 height 33
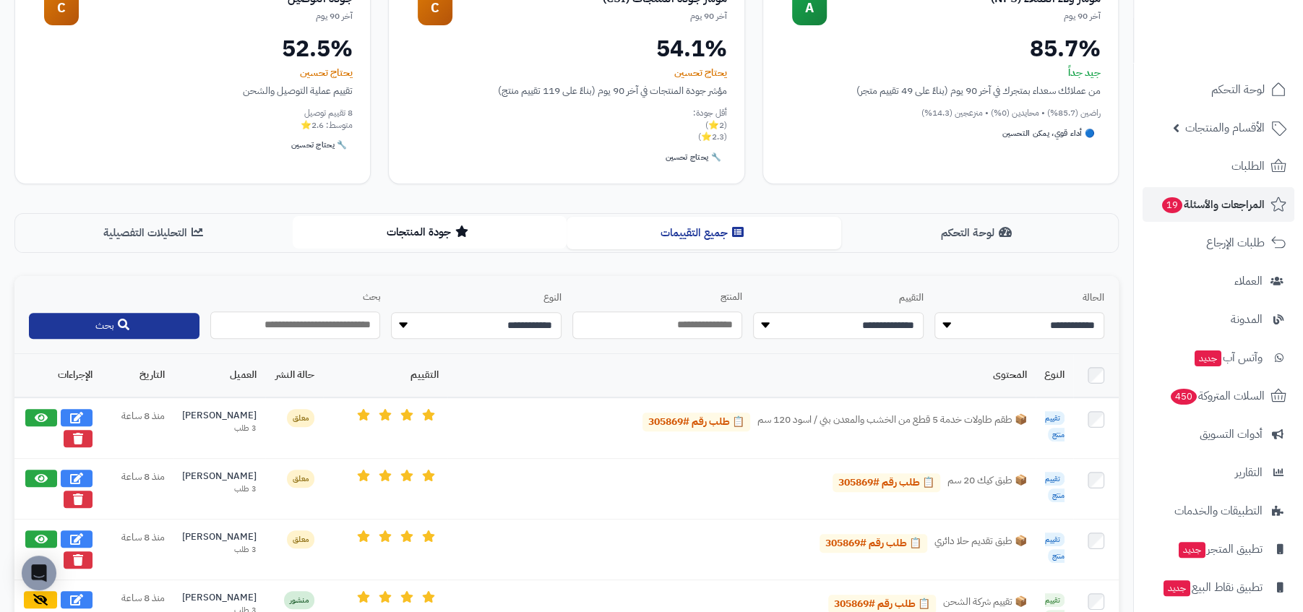
scroll to position [241, 0]
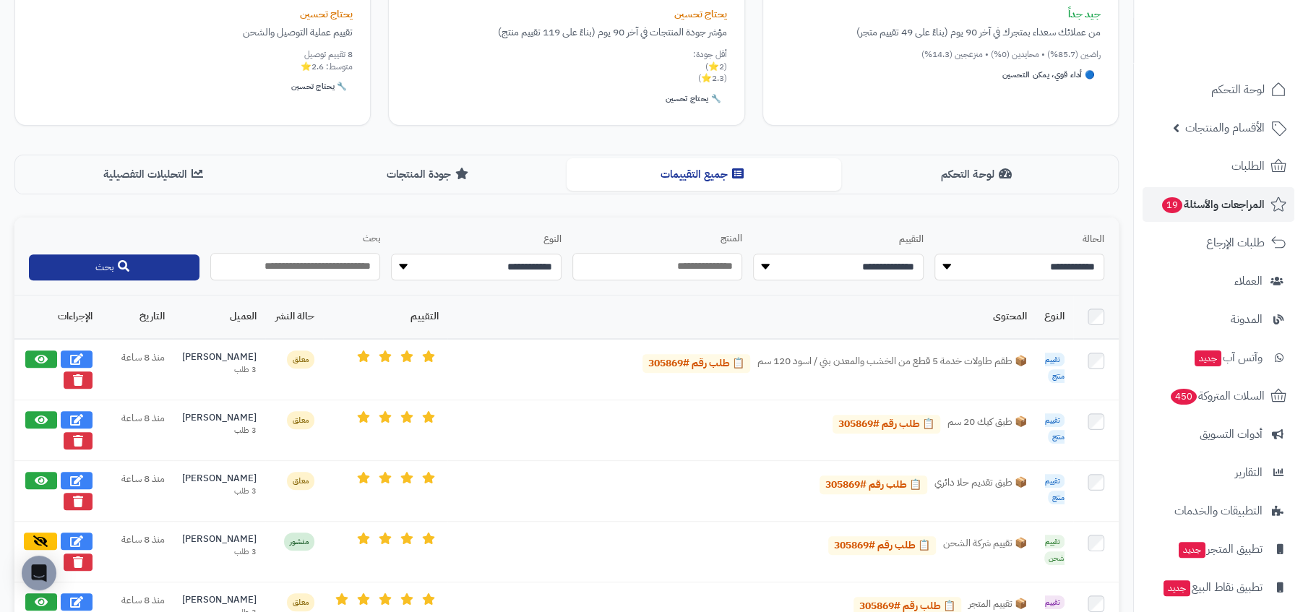
click at [434, 192] on div "لوحة التحكم جميع التقييمات جودة المنتجات التحليلات التفصيلية" at bounding box center [566, 175] width 1105 height 40
click at [439, 177] on button "جودة المنتجات" at bounding box center [430, 174] width 275 height 33
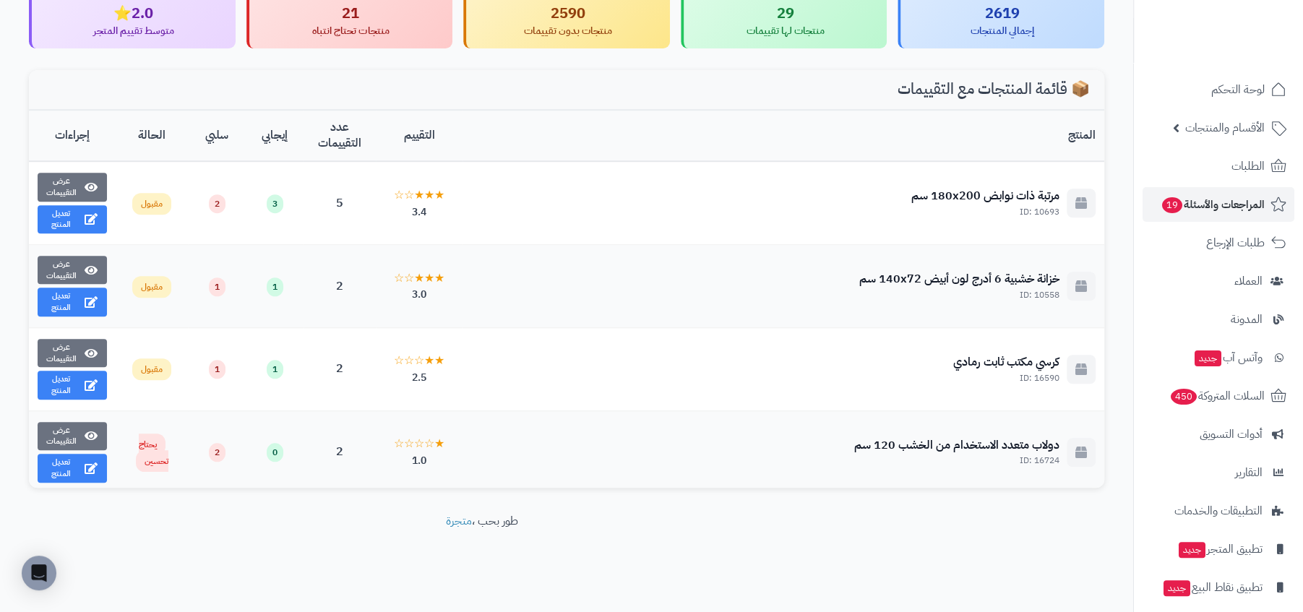
scroll to position [610, 0]
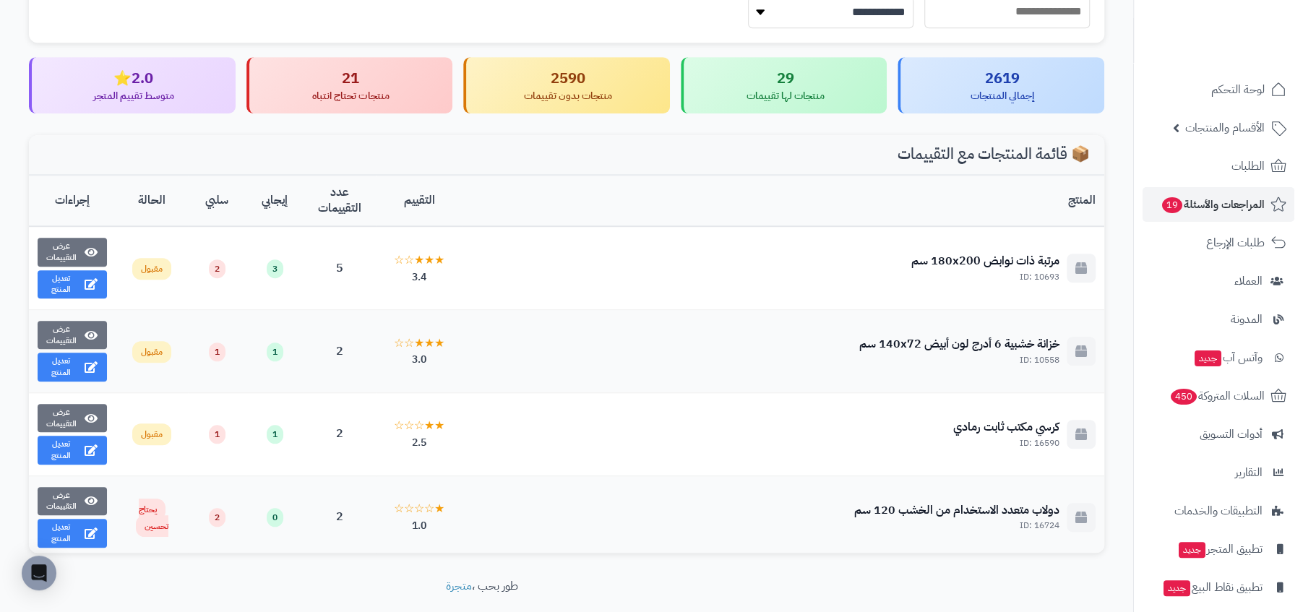
click at [356, 92] on div "منتجات تحتاج انتباه" at bounding box center [351, 96] width 182 height 14
click at [317, 107] on div "21 منتجات تحتاج انتباه" at bounding box center [349, 85] width 207 height 57
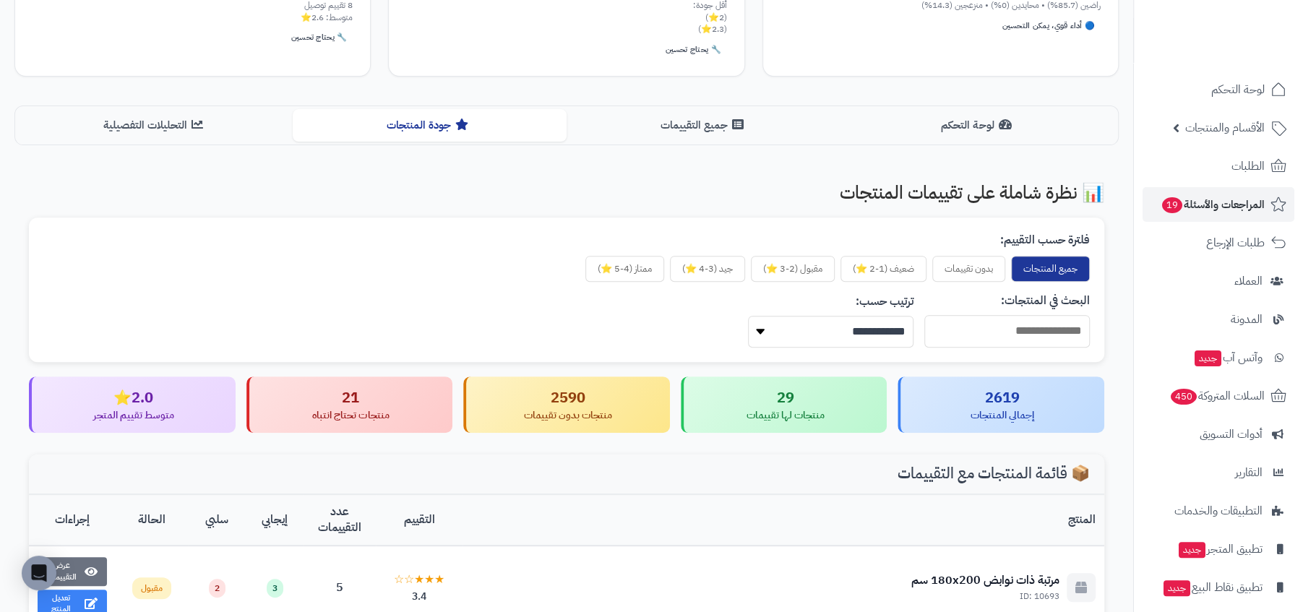
scroll to position [116, 0]
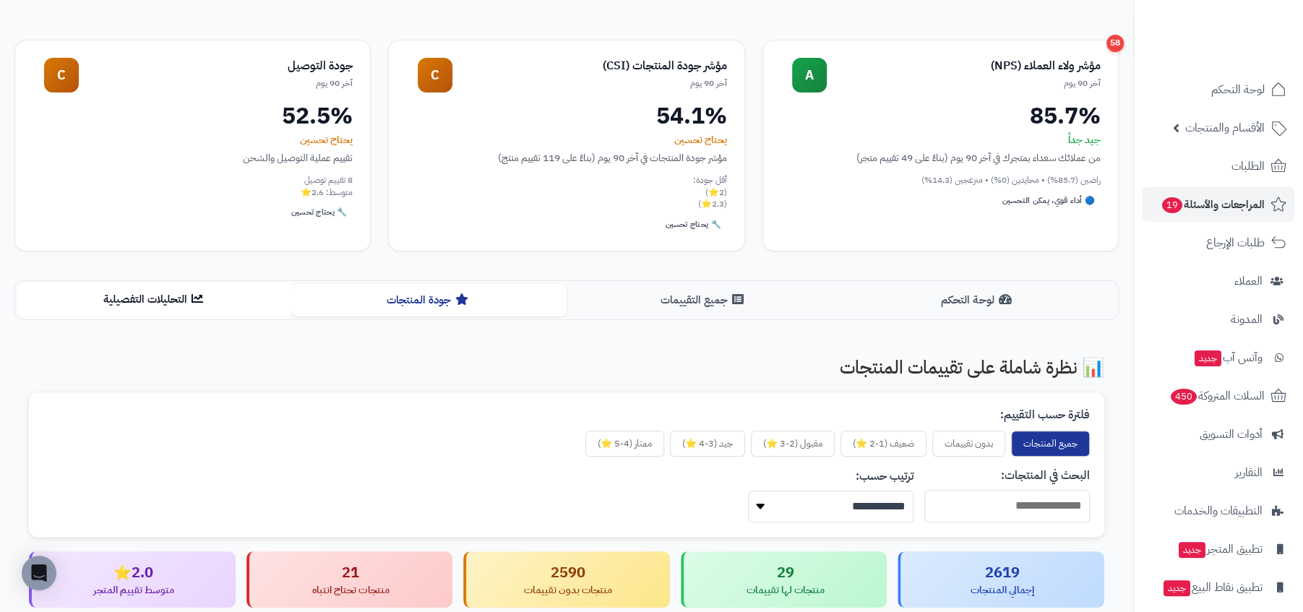
click at [212, 285] on button "التحليلات التفصيلية" at bounding box center [155, 299] width 275 height 33
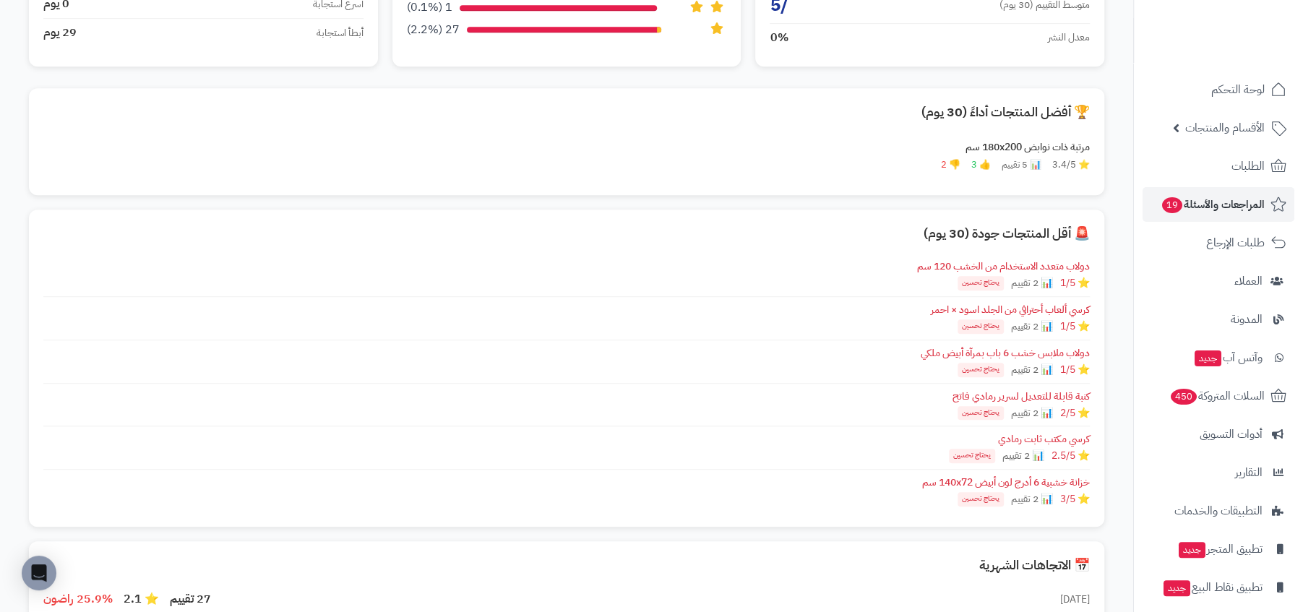
scroll to position [627, 0]
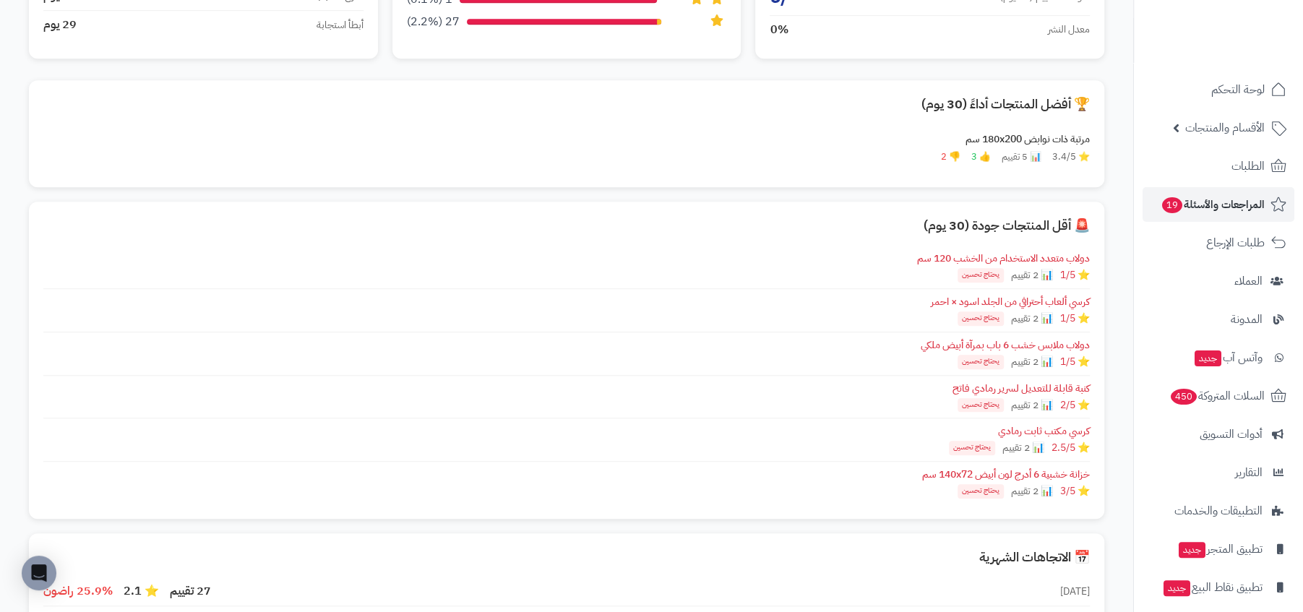
click at [1057, 468] on div "خزانة خشبية 6 أدرج لون أبيض 140x72 سم" at bounding box center [566, 475] width 1047 height 14
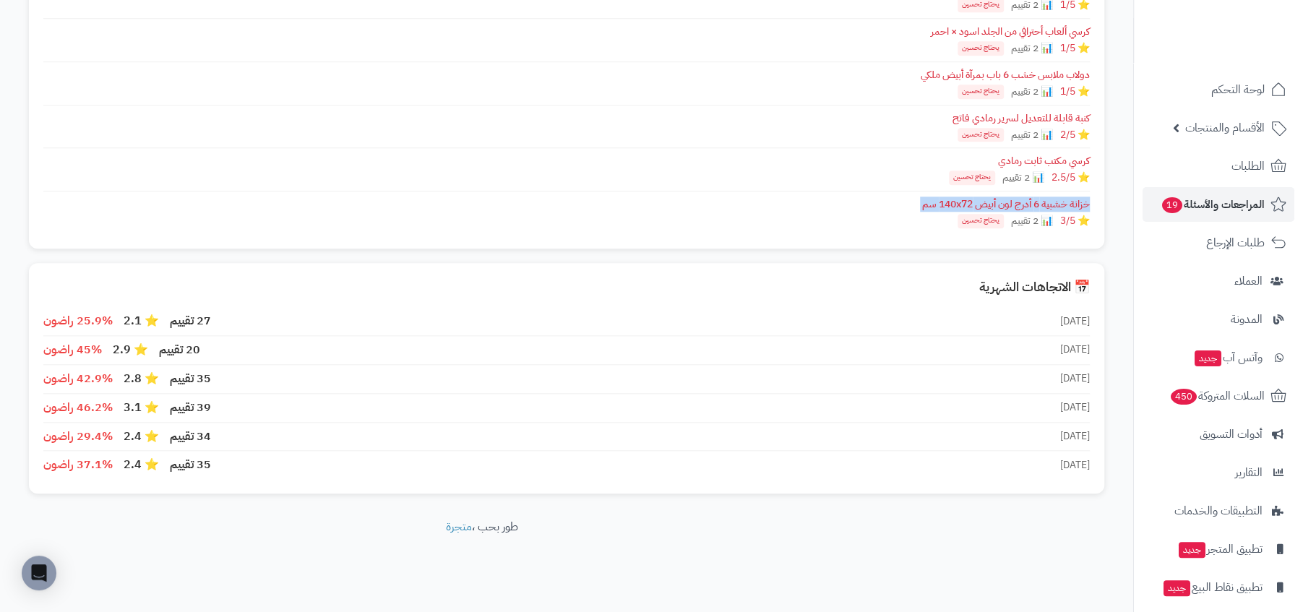
scroll to position [902, 0]
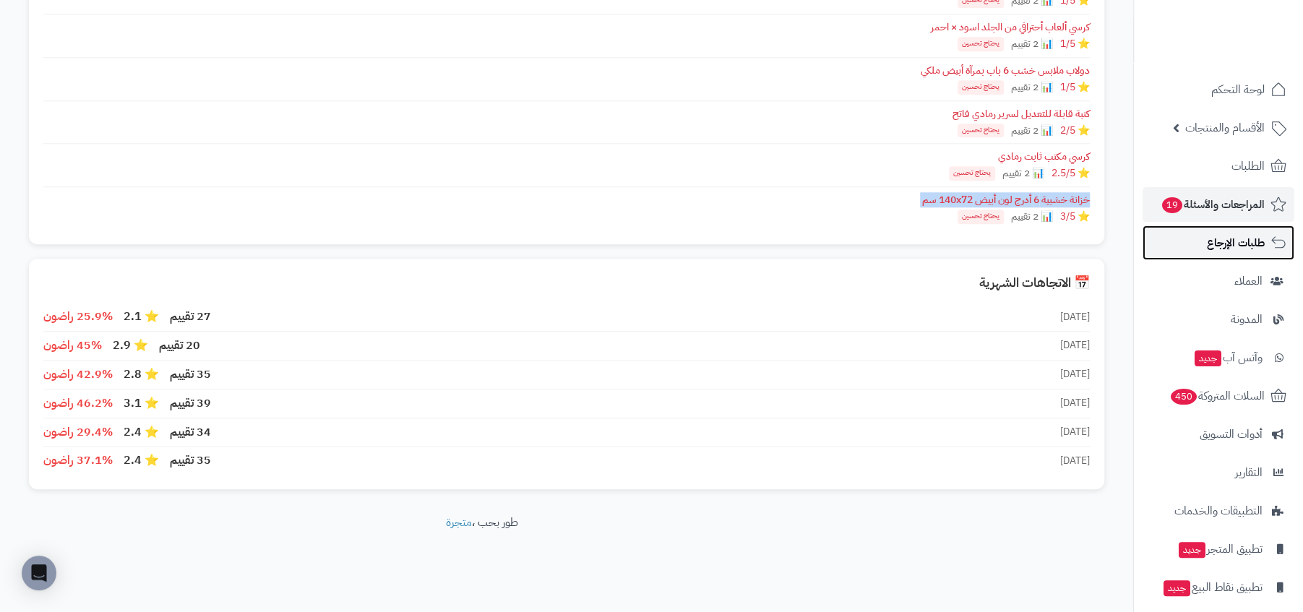
click at [1215, 233] on span "طلبات الإرجاع" at bounding box center [1236, 243] width 58 height 20
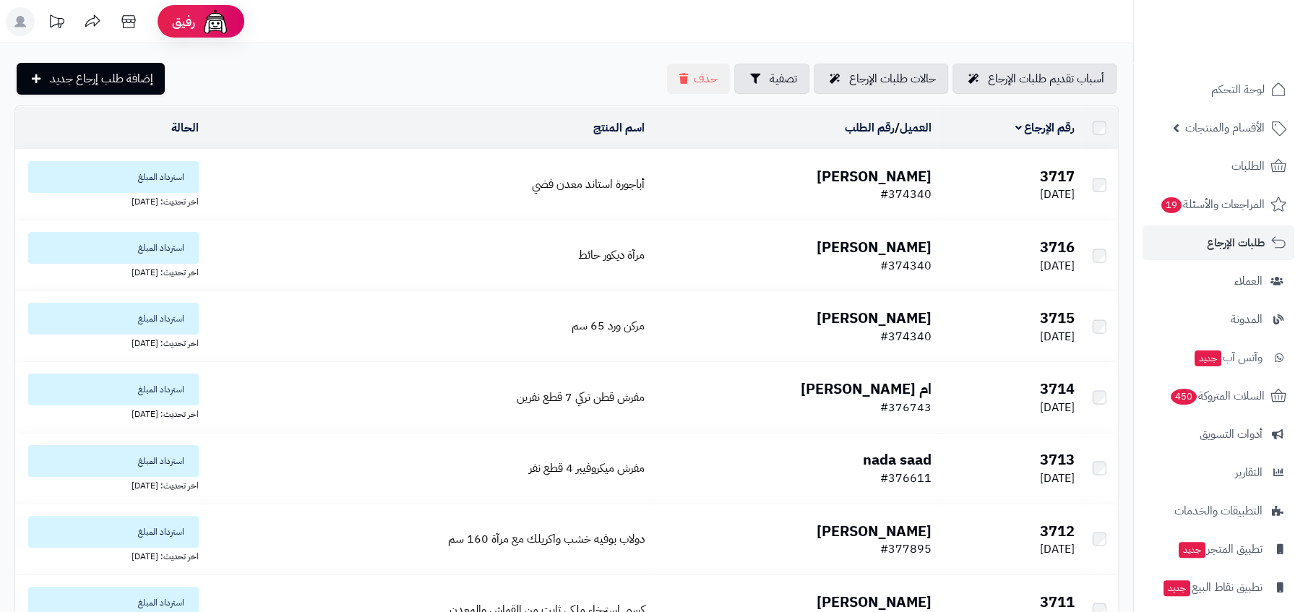
click at [1235, 113] on link "الأقسام والمنتجات" at bounding box center [1219, 128] width 152 height 35
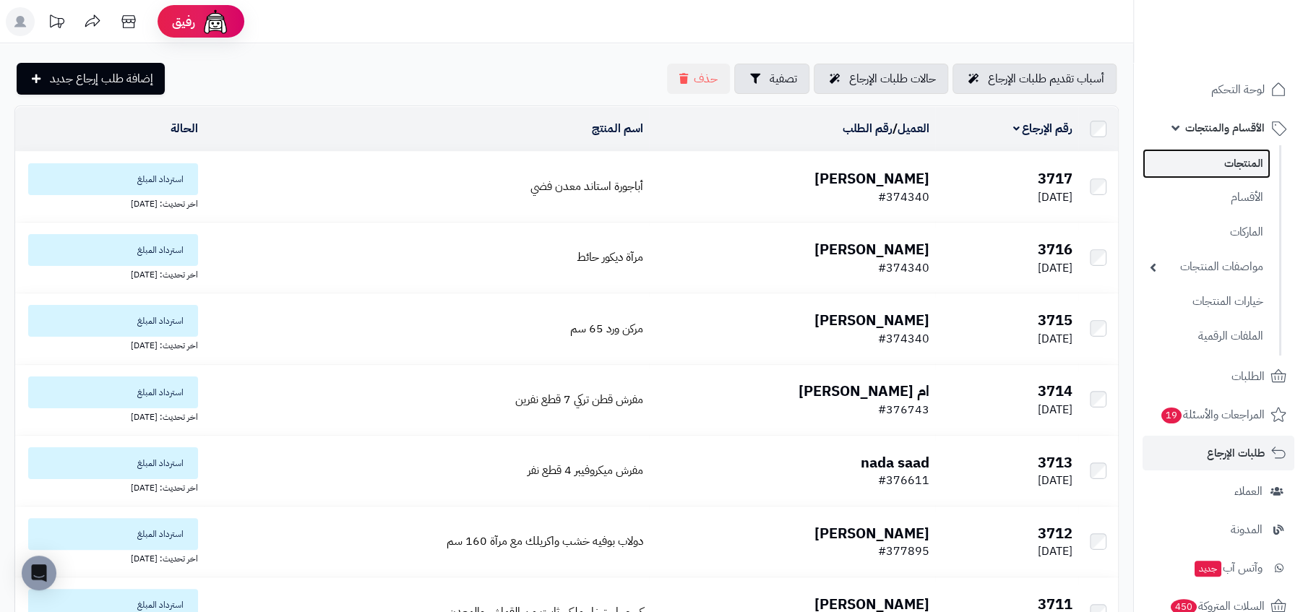
click at [1232, 155] on link "المنتجات" at bounding box center [1207, 164] width 128 height 30
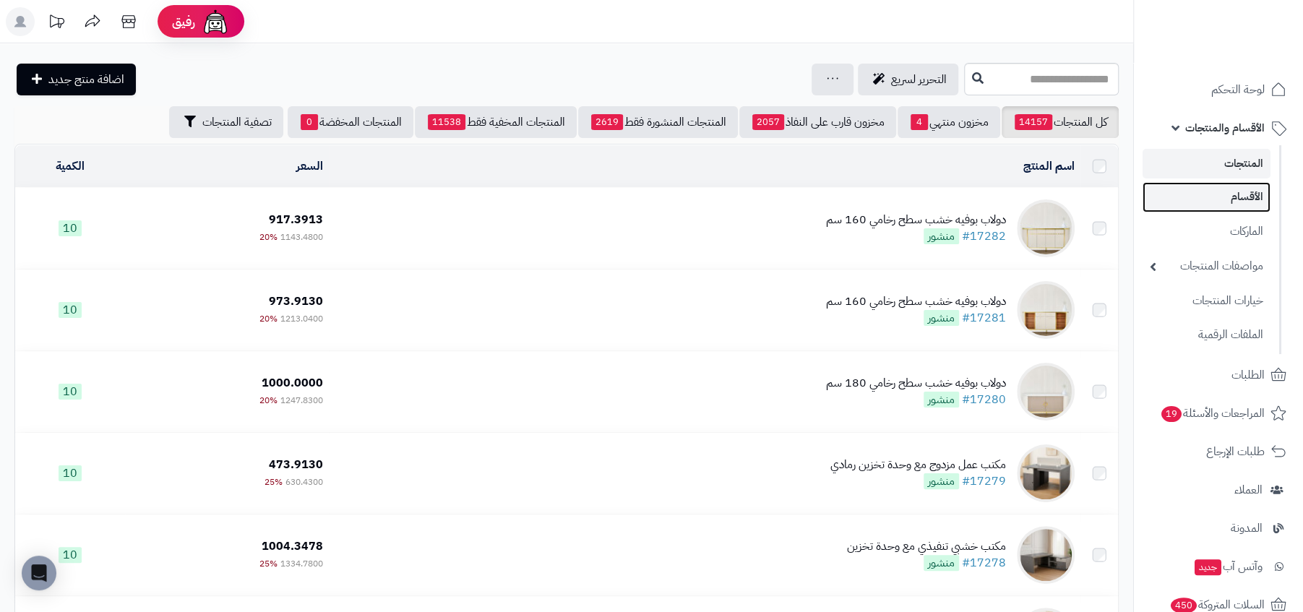
click at [1225, 205] on link "الأقسام" at bounding box center [1207, 197] width 128 height 30
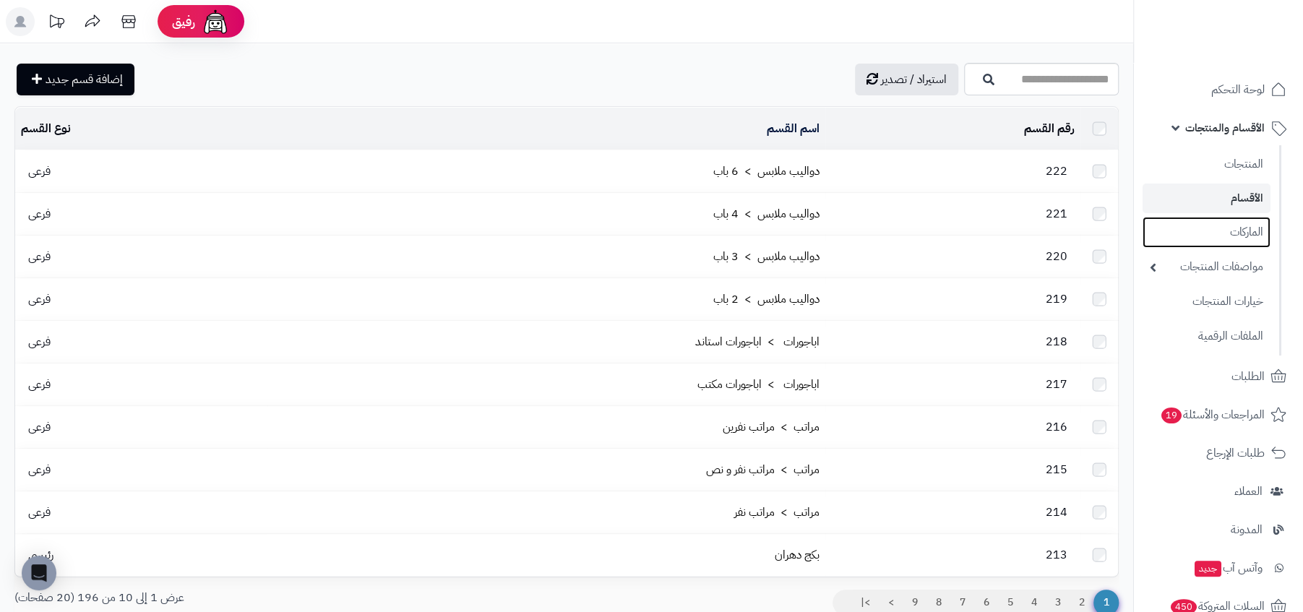
click at [1225, 233] on link "الماركات" at bounding box center [1207, 232] width 128 height 31
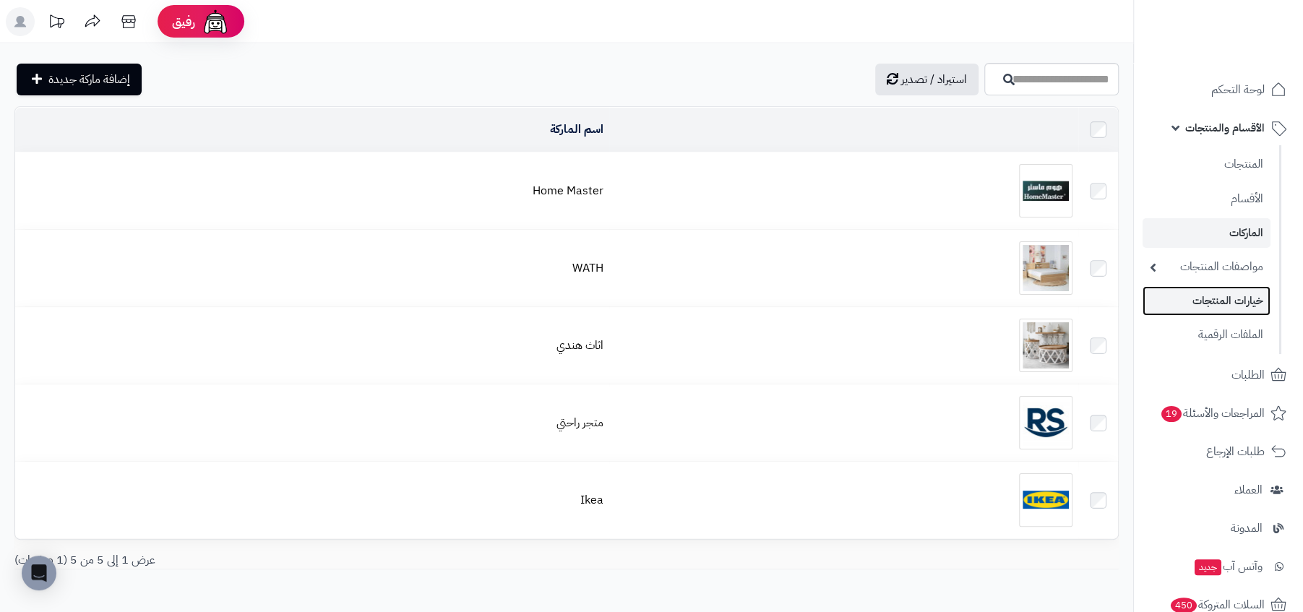
click at [1219, 311] on link "خيارات المنتجات" at bounding box center [1207, 301] width 128 height 30
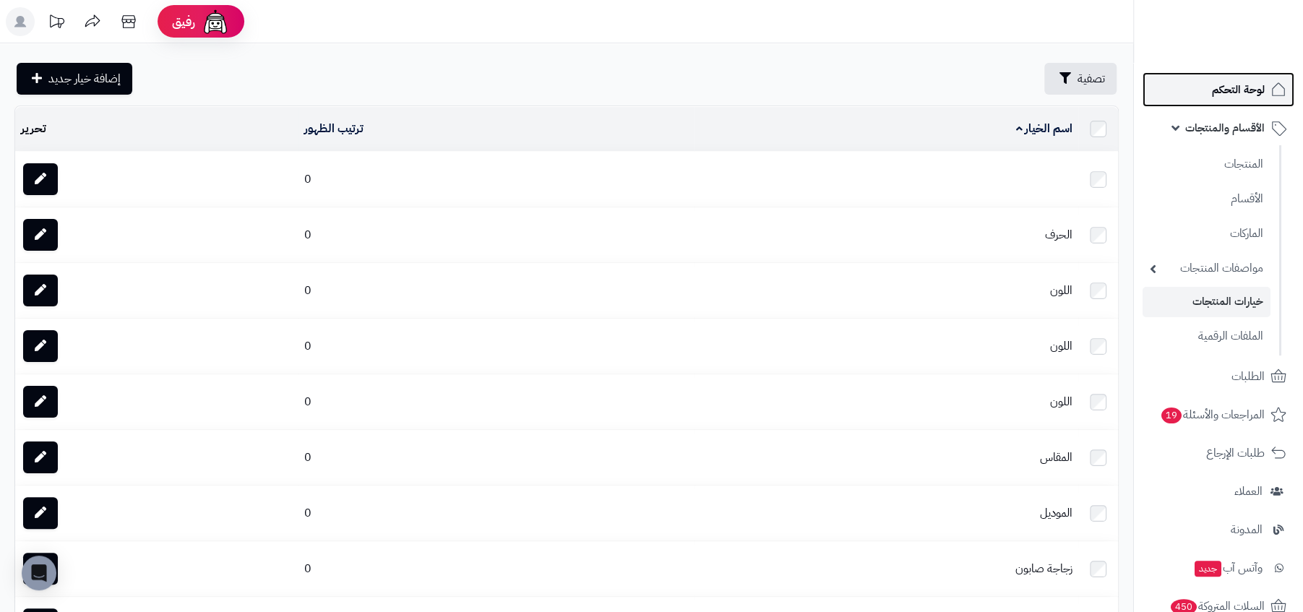
click at [1225, 95] on span "لوحة التحكم" at bounding box center [1238, 90] width 53 height 20
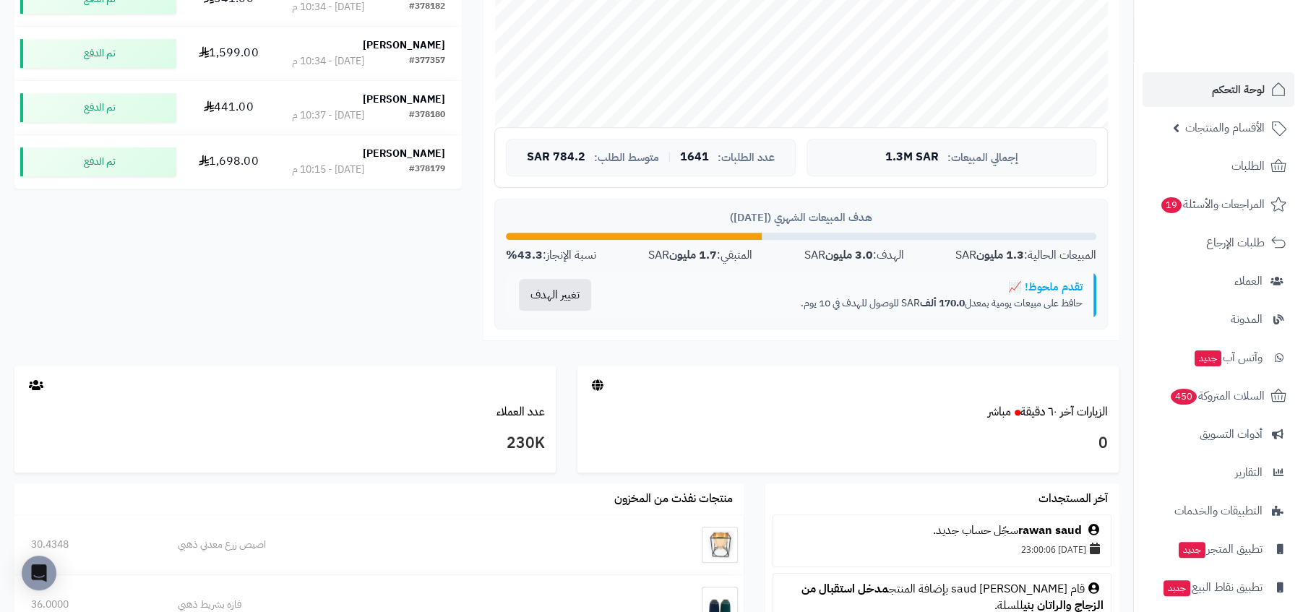
scroll to position [513, 0]
